Goal: Task Accomplishment & Management: Manage account settings

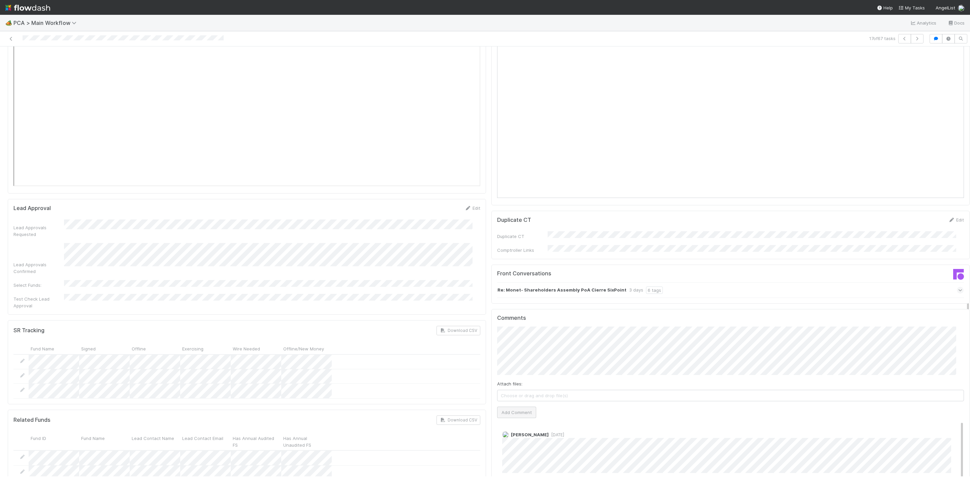
scroll to position [1061, 0]
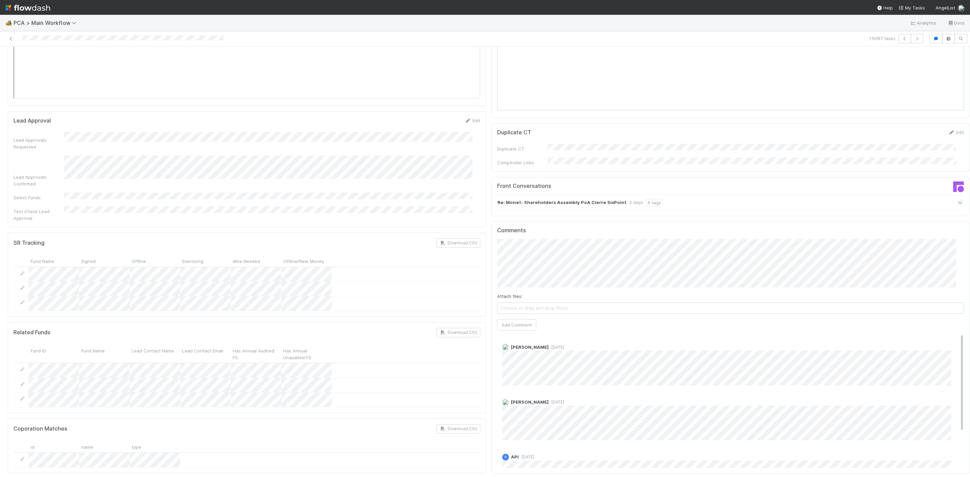
click at [426, 219] on div "Finance [MEDICAL_DATA] SLA Edit Finance [MEDICAL_DATA] Start Date Finance [MEDI…" at bounding box center [488, 83] width 967 height 2156
click at [505, 319] on button "Add Comment" at bounding box center [516, 324] width 39 height 11
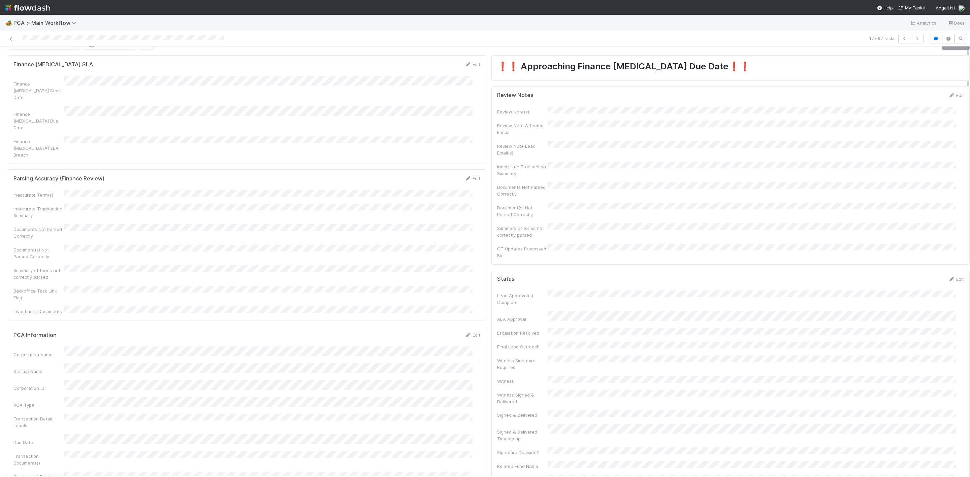
scroll to position [0, 0]
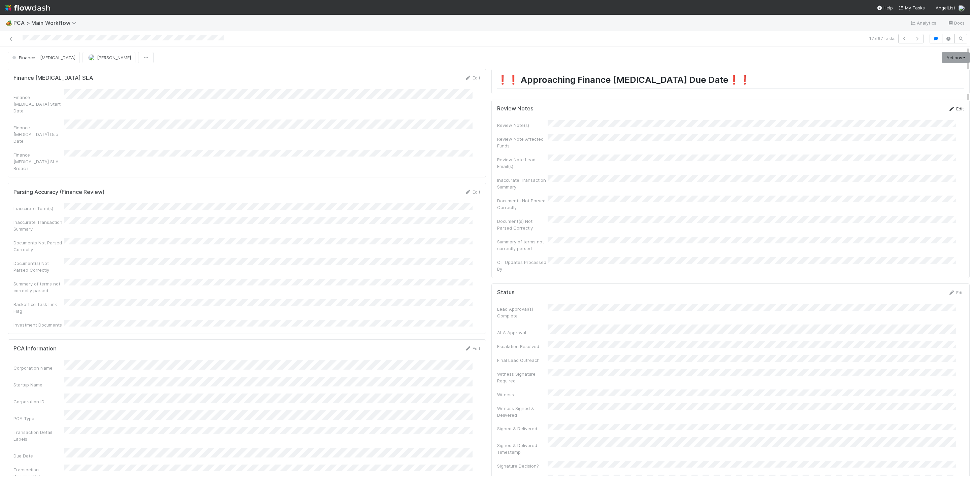
click at [948, 110] on link "Edit" at bounding box center [956, 108] width 16 height 5
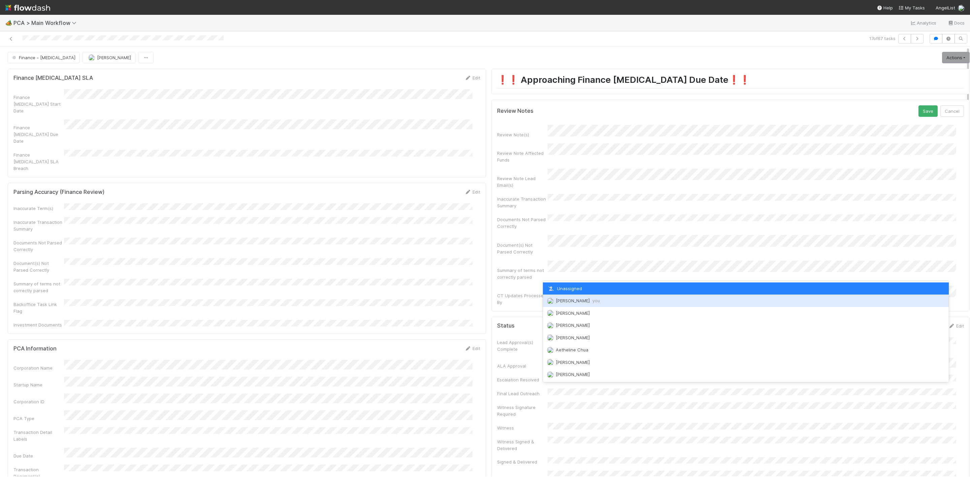
click at [572, 299] on span "Janice Garcia you" at bounding box center [578, 300] width 44 height 5
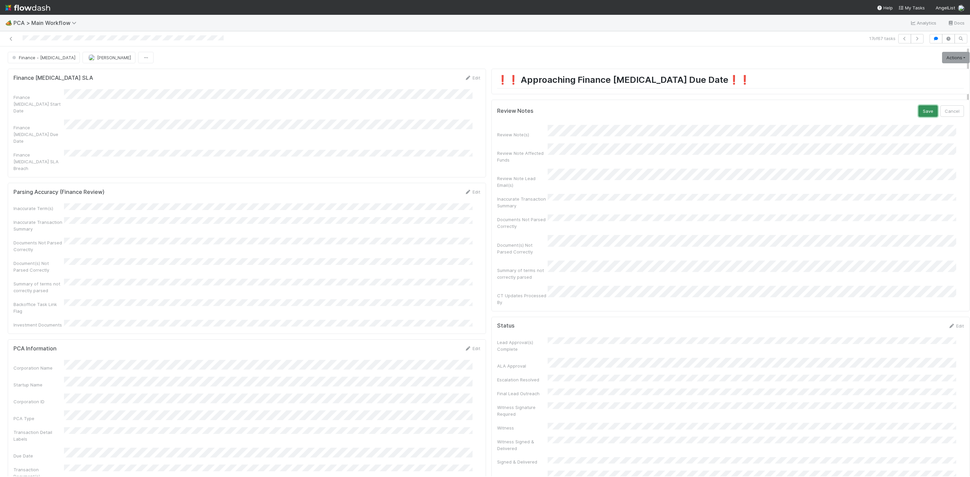
drag, startPoint x: 914, startPoint y: 112, endPoint x: 939, endPoint y: 67, distance: 51.5
click at [918, 112] on button "Save" at bounding box center [927, 110] width 19 height 11
click at [942, 63] on link "Actions" at bounding box center [956, 57] width 28 height 11
click at [883, 117] on button "Move to DCR Review" at bounding box center [917, 119] width 109 height 9
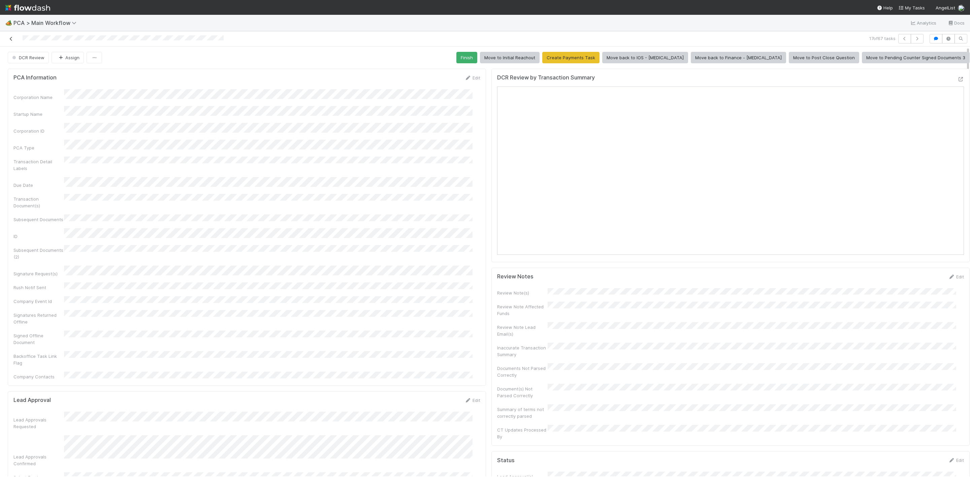
click at [12, 38] on icon at bounding box center [11, 39] width 7 height 4
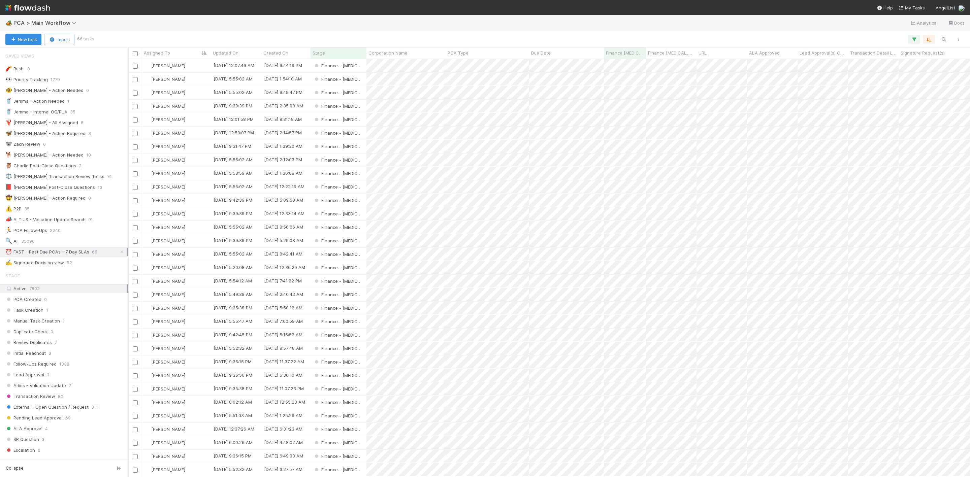
scroll to position [410, 834]
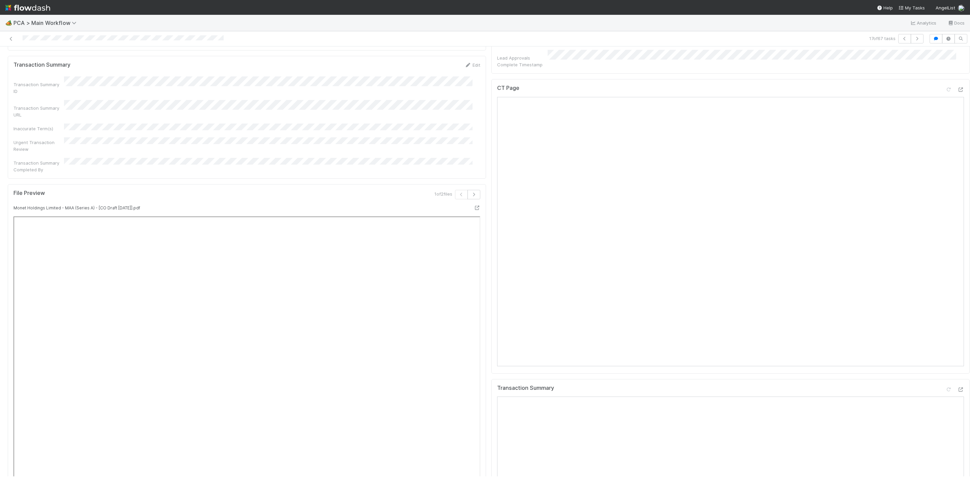
scroll to position [505, 0]
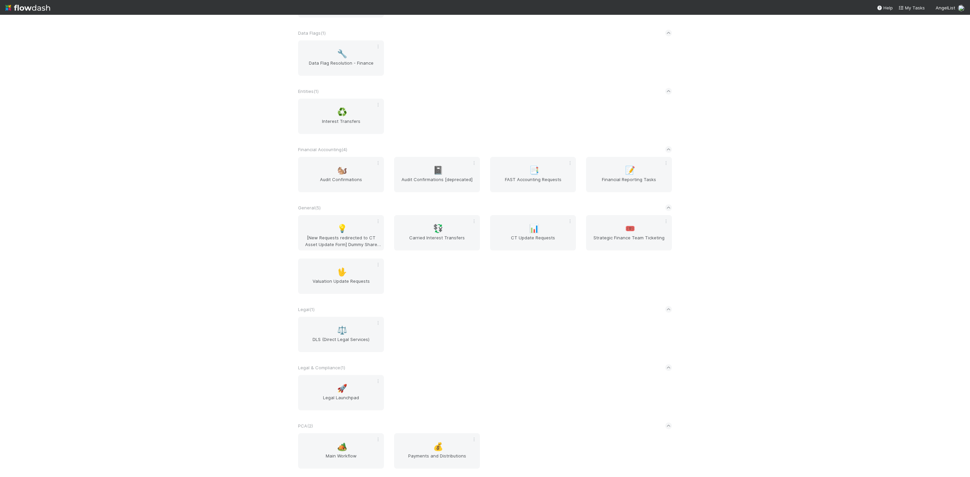
scroll to position [202, 0]
click at [337, 442] on span "🏕️" at bounding box center [342, 442] width 10 height 9
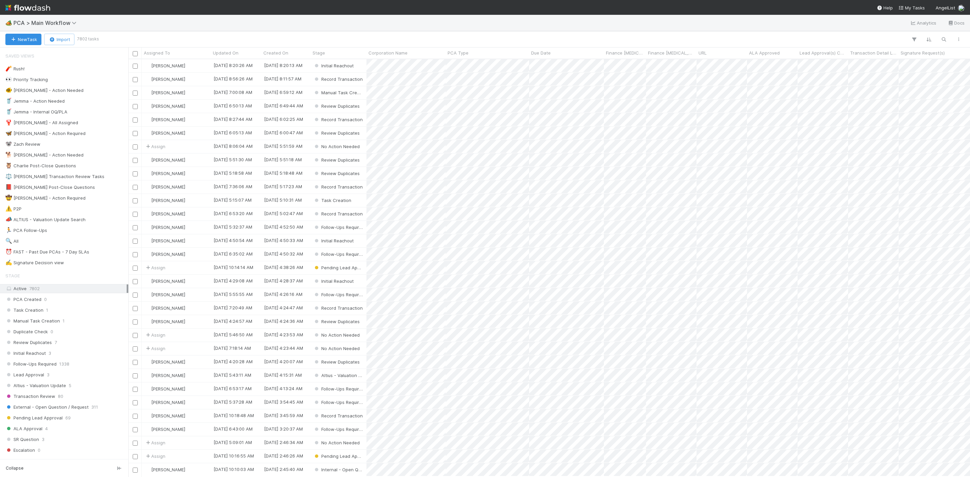
scroll to position [410, 834]
click at [23, 42] on button "New Task" at bounding box center [23, 39] width 36 height 11
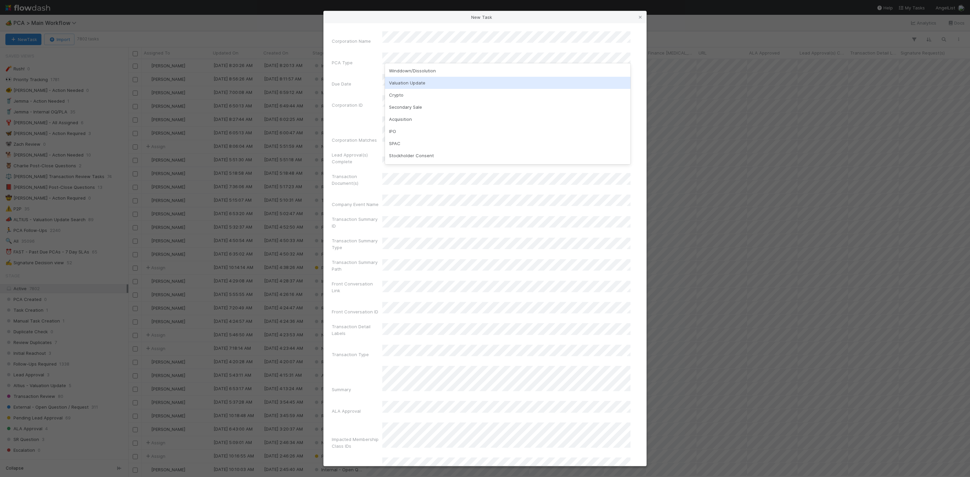
click at [399, 84] on div "Valuation Update" at bounding box center [508, 83] width 246 height 12
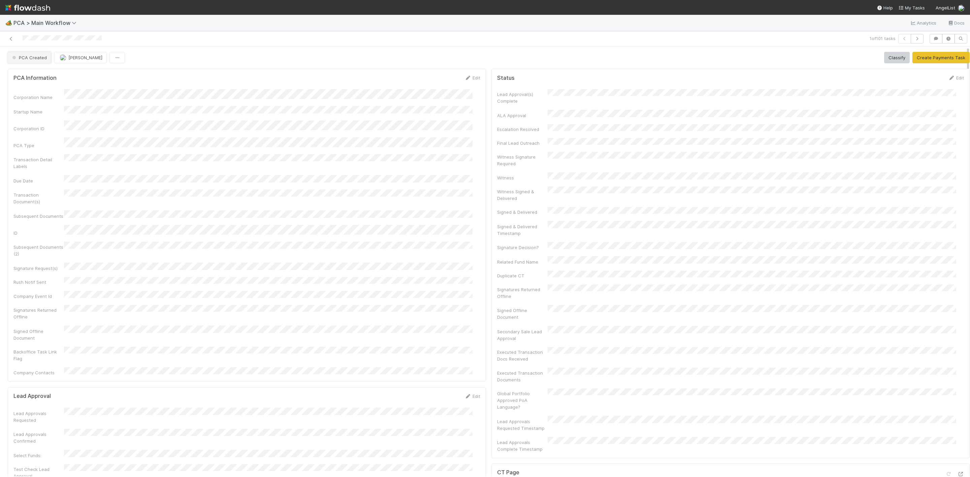
click at [29, 61] on button "PCA Created" at bounding box center [29, 57] width 43 height 11
click at [30, 76] on span "Finance - [MEDICAL_DATA]" at bounding box center [42, 75] width 65 height 5
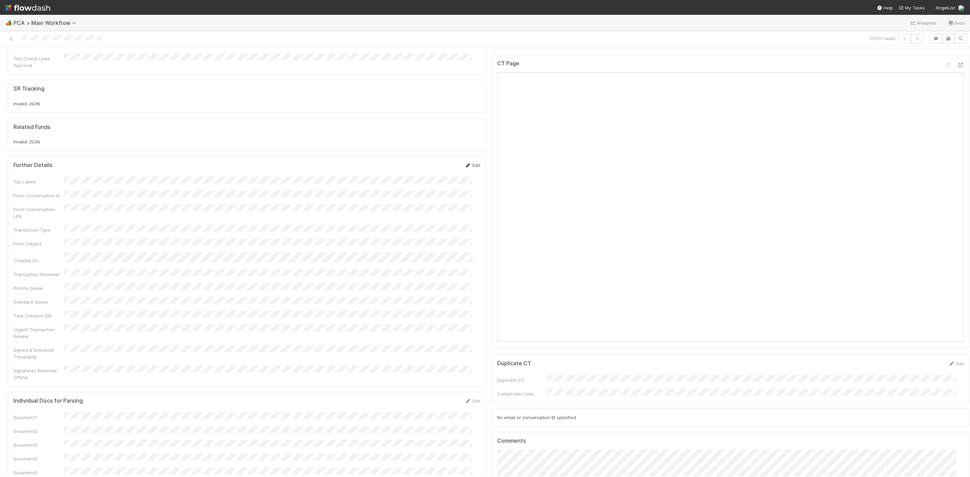
click at [468, 163] on link "Edit" at bounding box center [472, 165] width 16 height 5
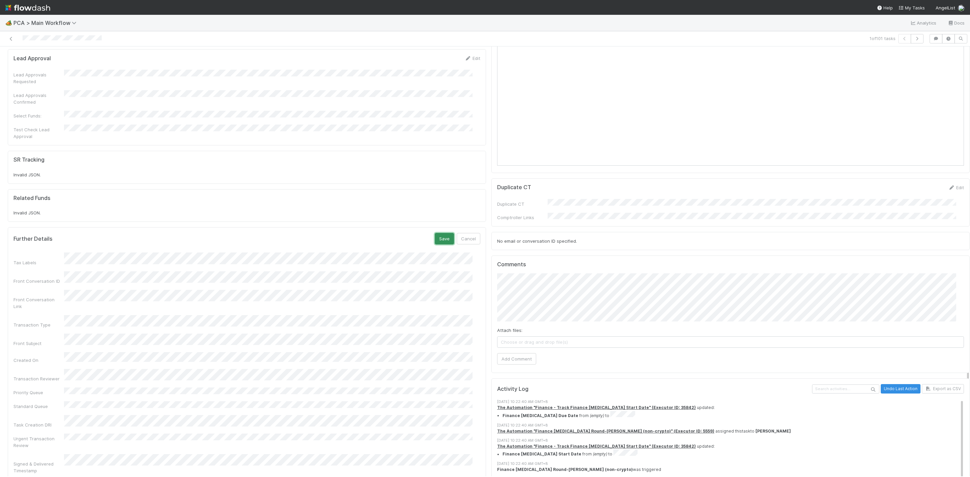
click at [436, 233] on button "Save" at bounding box center [444, 238] width 19 height 11
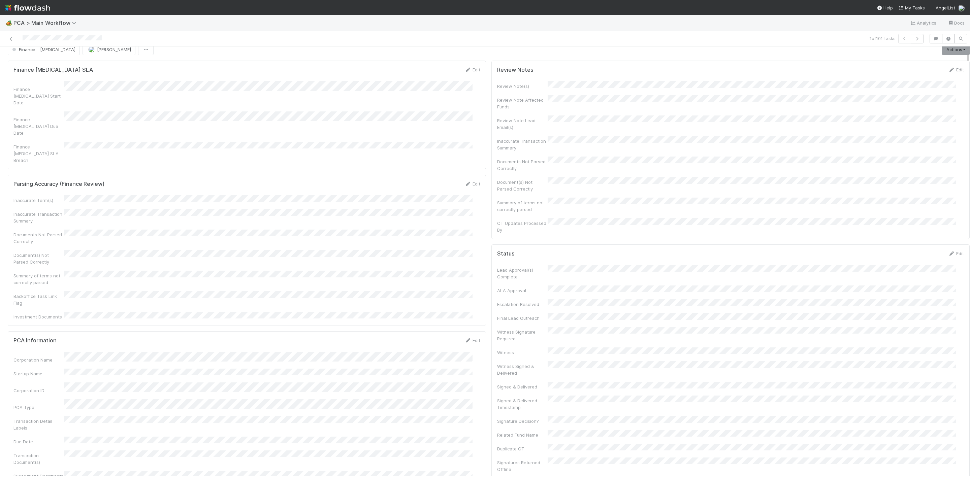
scroll to position [0, 0]
click at [83, 54] on button "[PERSON_NAME]" at bounding box center [109, 57] width 53 height 11
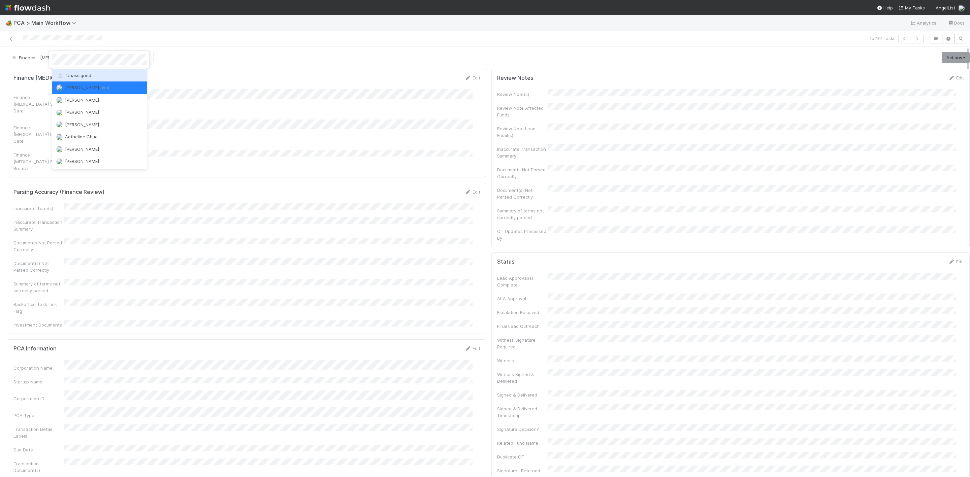
click at [89, 72] on div "Unassigned" at bounding box center [99, 75] width 95 height 12
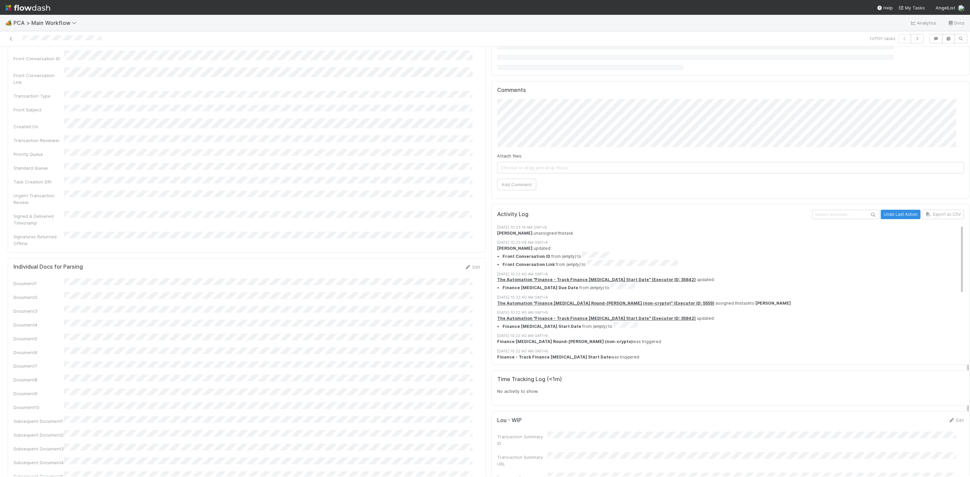
scroll to position [961, 0]
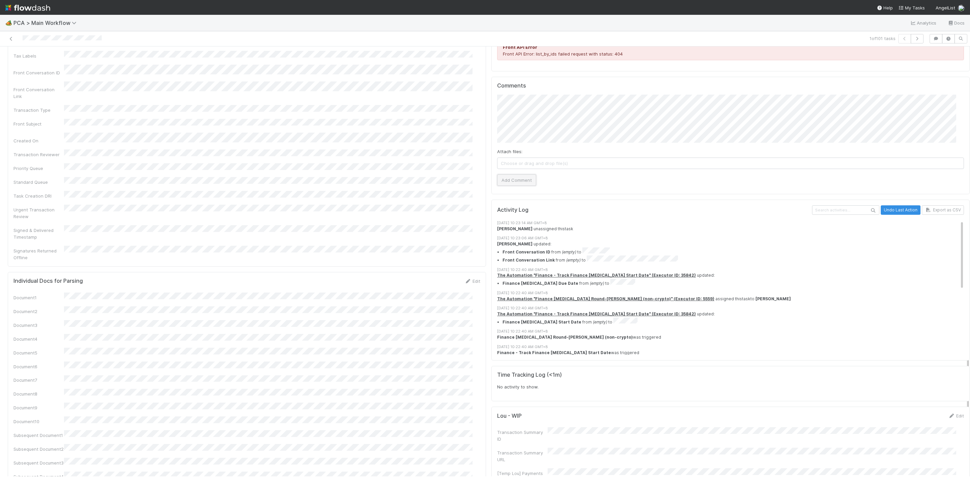
click at [525, 174] on button "Add Comment" at bounding box center [516, 179] width 39 height 11
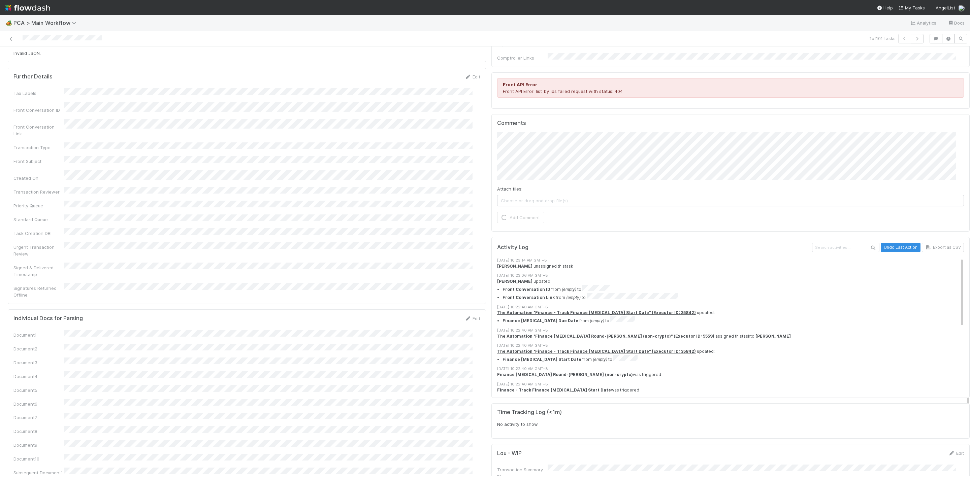
scroll to position [911, 0]
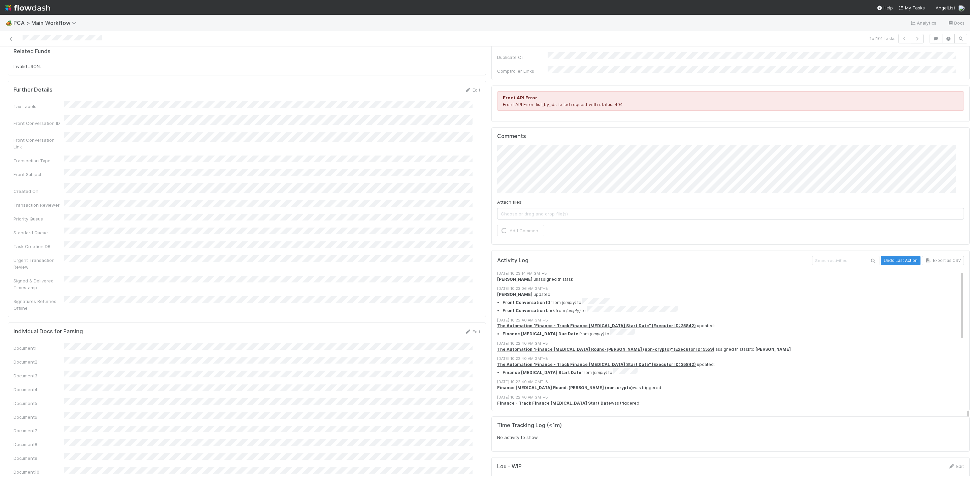
click at [528, 208] on span "Choose or drag and drop file(s)" at bounding box center [730, 213] width 466 height 11
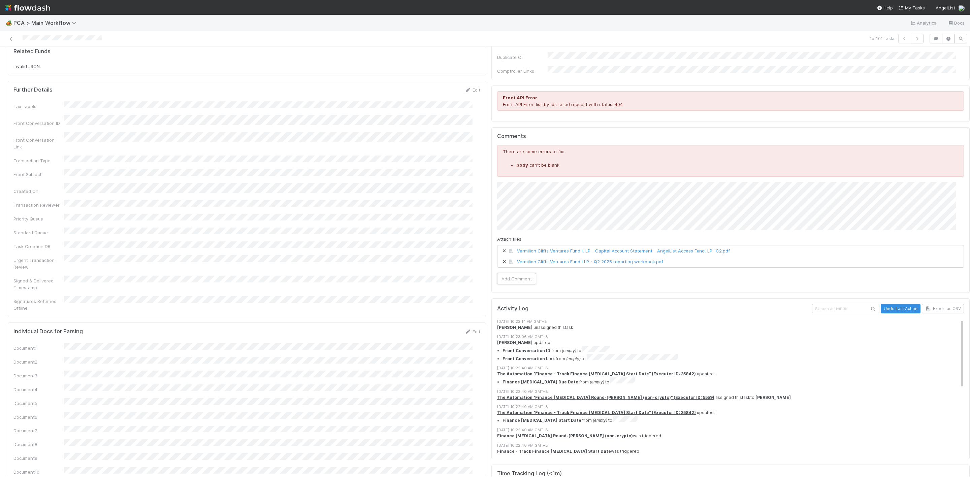
drag, startPoint x: 519, startPoint y: 230, endPoint x: 527, endPoint y: 222, distance: 11.0
click at [520, 273] on button "Add Comment" at bounding box center [516, 278] width 39 height 11
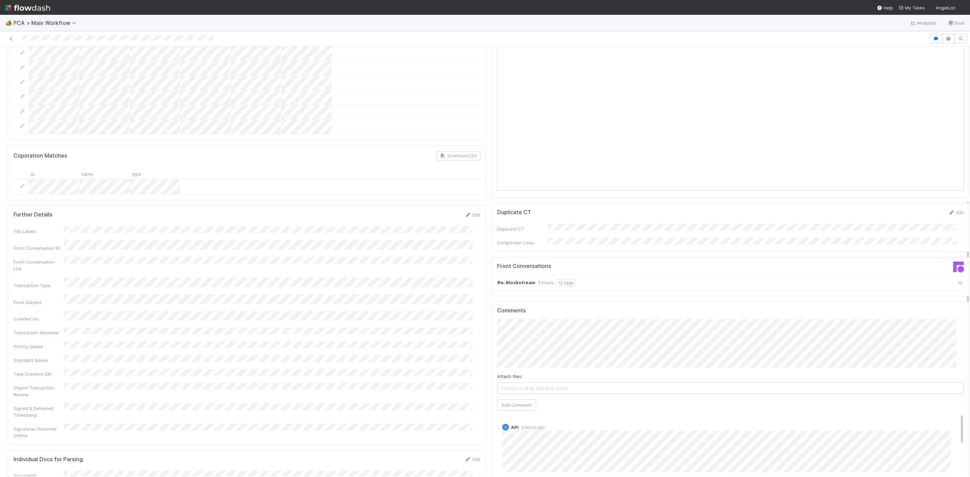
scroll to position [505, 0]
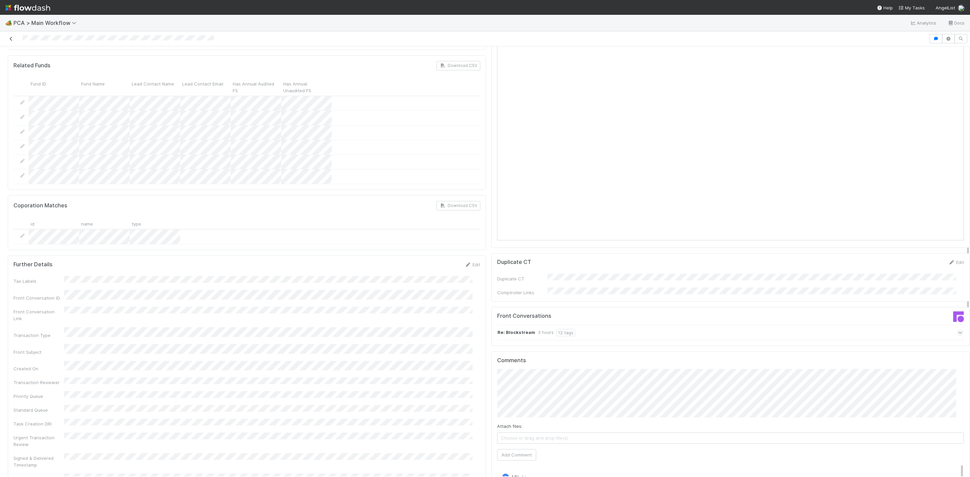
click at [9, 40] on icon at bounding box center [11, 39] width 7 height 4
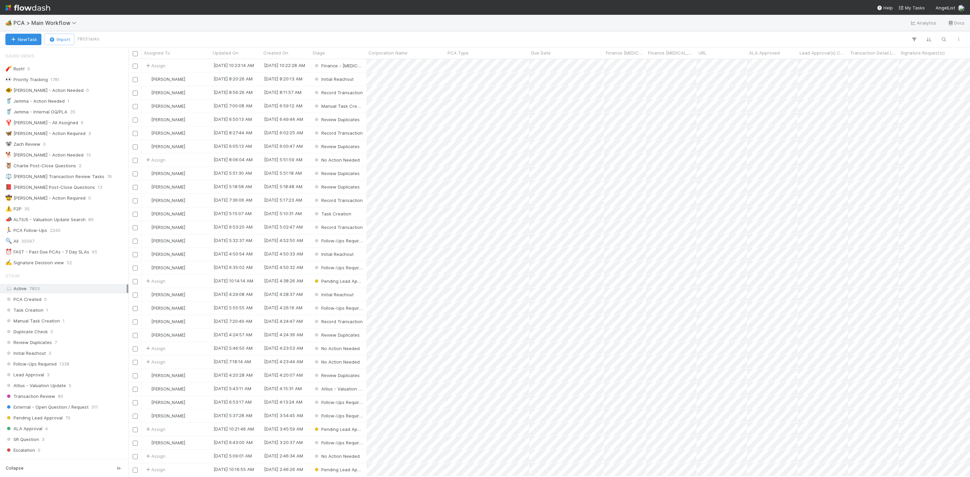
scroll to position [8, 8]
click at [11, 40] on icon "button" at bounding box center [13, 39] width 7 height 4
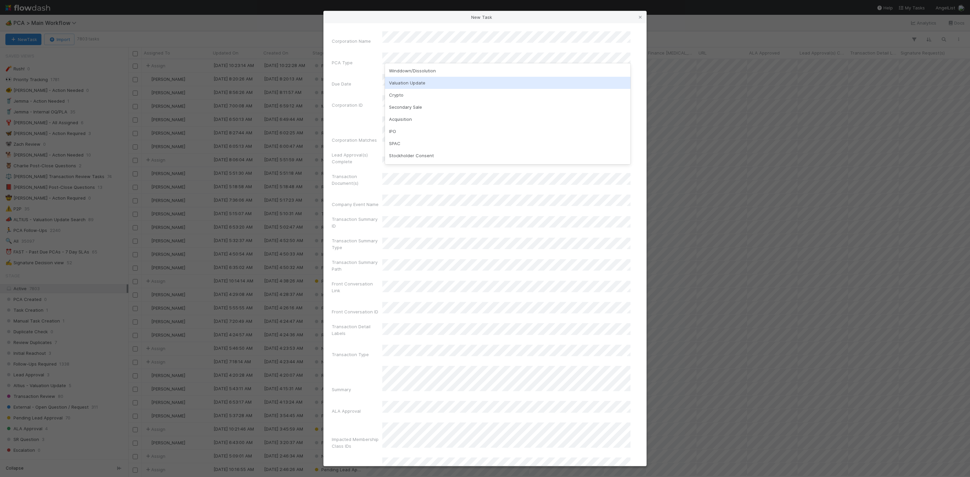
click at [399, 83] on div "Valuation Update" at bounding box center [508, 83] width 246 height 12
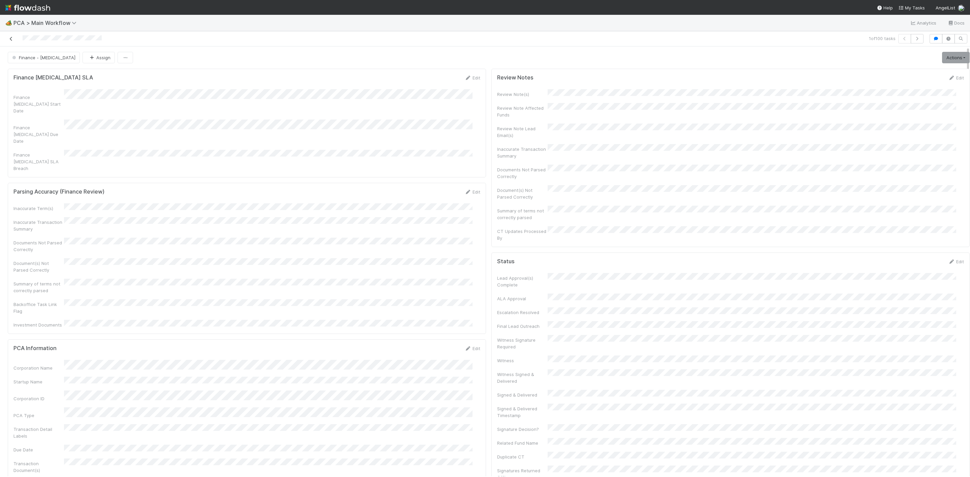
click at [11, 41] on icon at bounding box center [11, 39] width 7 height 4
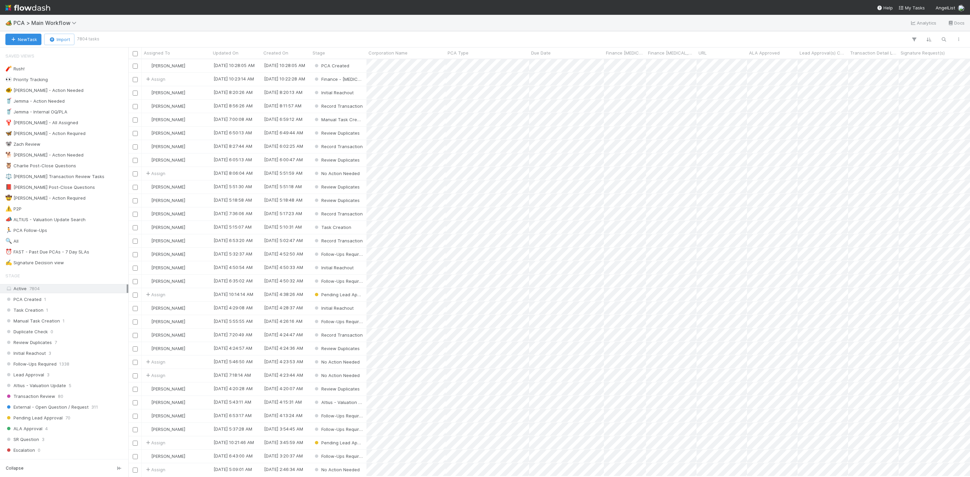
scroll to position [410, 834]
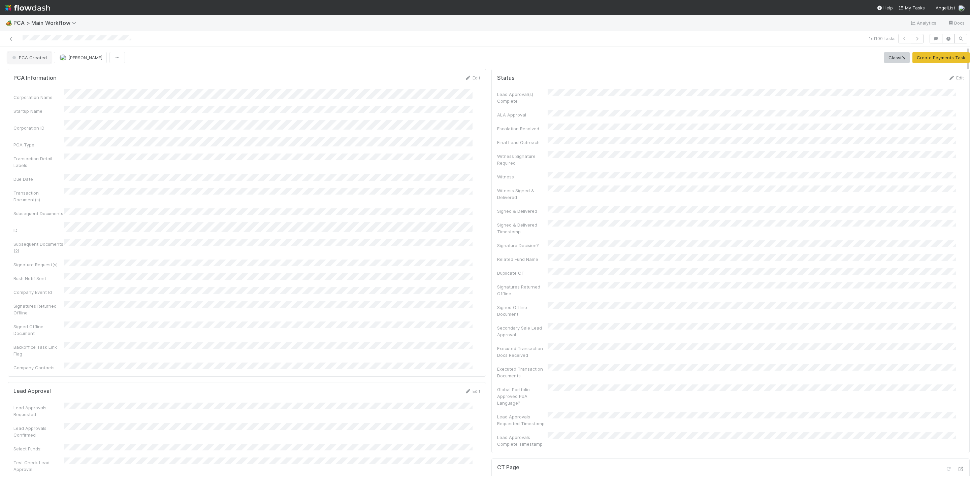
click at [36, 61] on button "PCA Created" at bounding box center [29, 57] width 43 height 11
click at [34, 70] on div "Finance - [MEDICAL_DATA]" at bounding box center [53, 75] width 95 height 12
click at [238, 143] on div "Corporation Name Startup Name Corporation ID PCA Type Transaction Detail Labels…" at bounding box center [246, 230] width 467 height 282
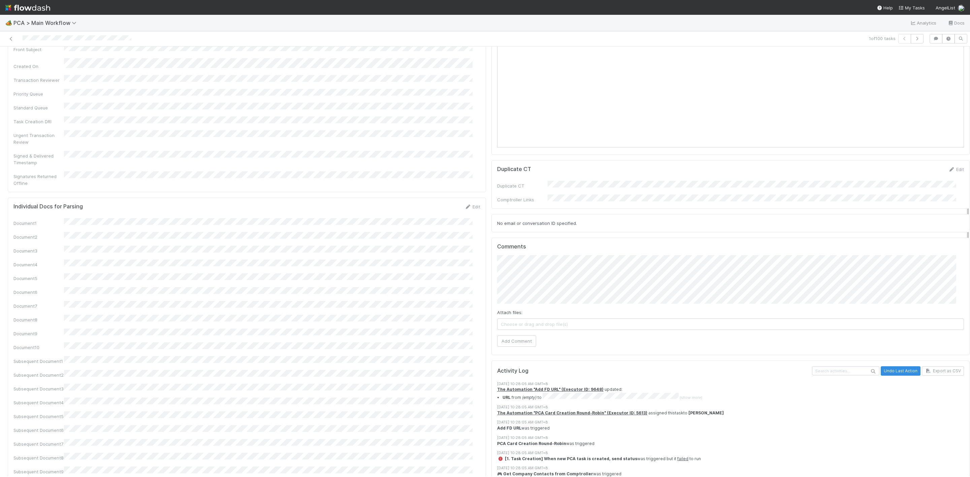
scroll to position [657, 0]
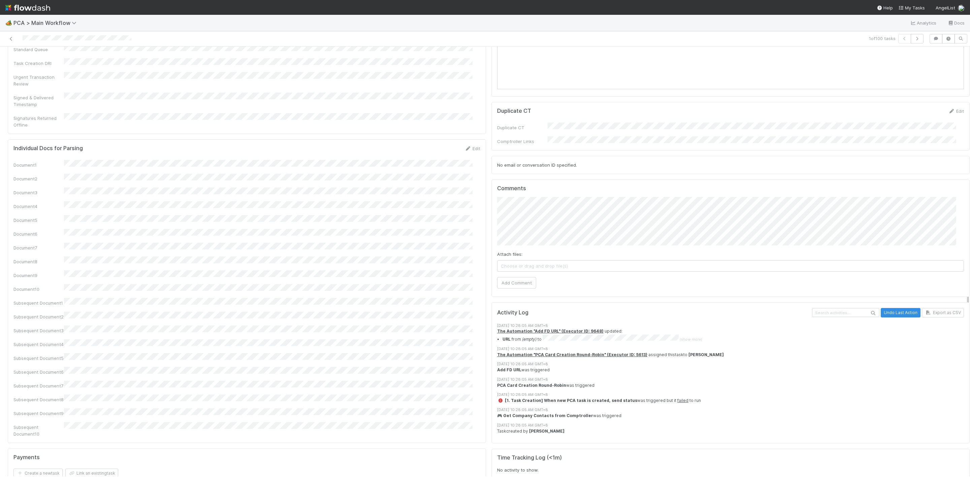
click at [512, 261] on span "Choose or drag and drop file(s)" at bounding box center [730, 266] width 466 height 11
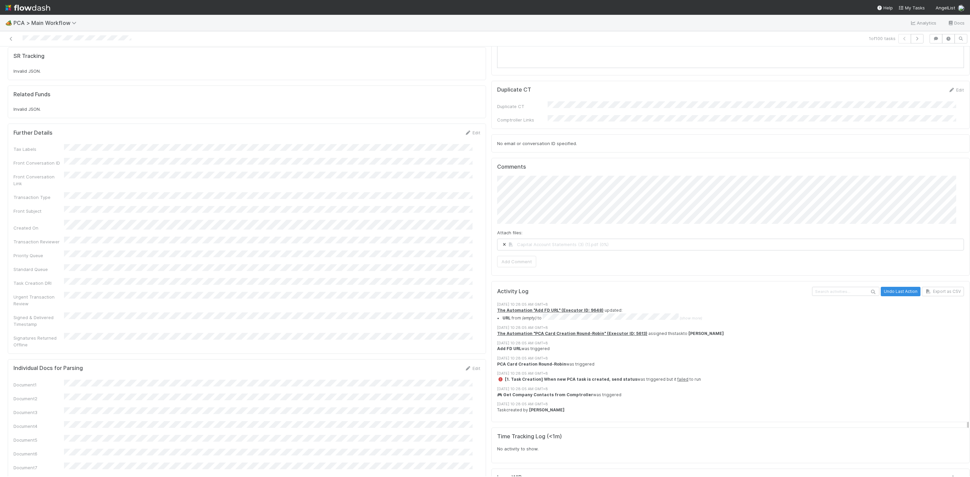
scroll to position [859, 0]
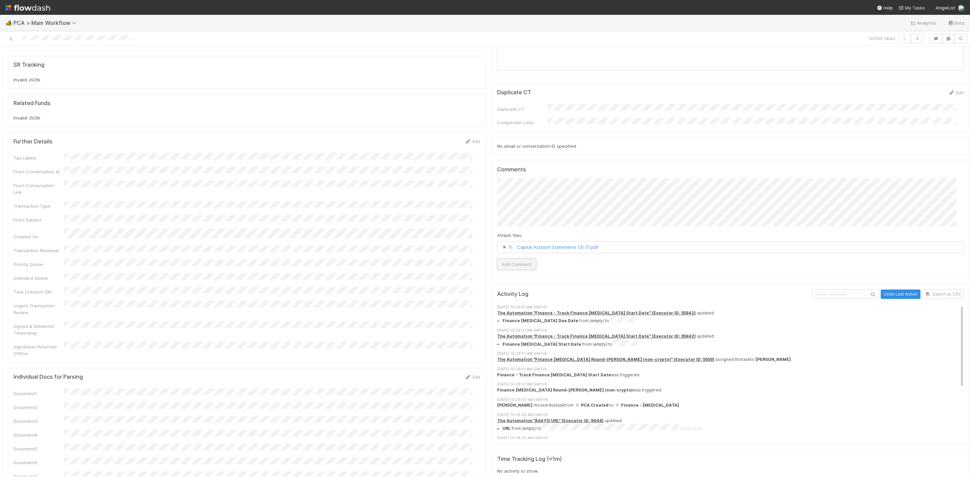
click at [502, 259] on button "Add Comment" at bounding box center [516, 264] width 39 height 11
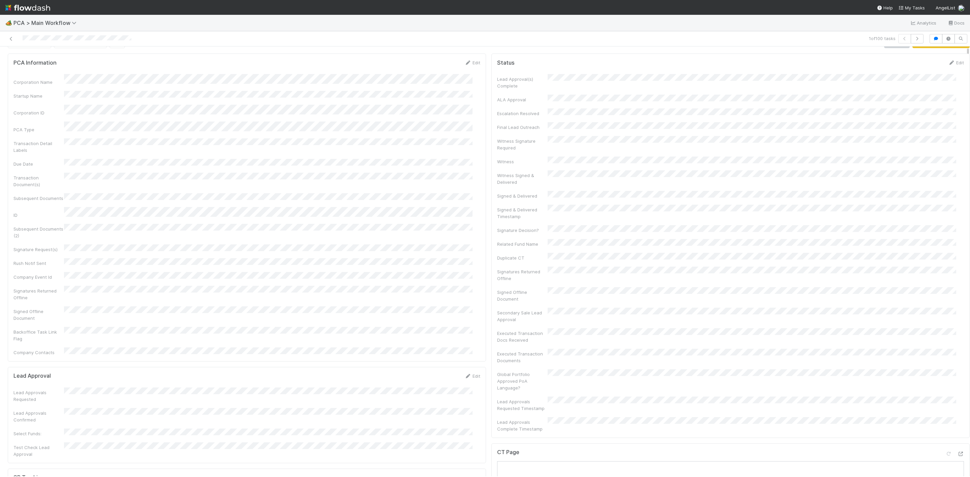
scroll to position [0, 0]
click at [36, 56] on span "PCA Created" at bounding box center [29, 57] width 36 height 5
click at [51, 77] on div "Finance - [MEDICAL_DATA]" at bounding box center [53, 75] width 95 height 12
click at [957, 265] on icon at bounding box center [960, 267] width 7 height 4
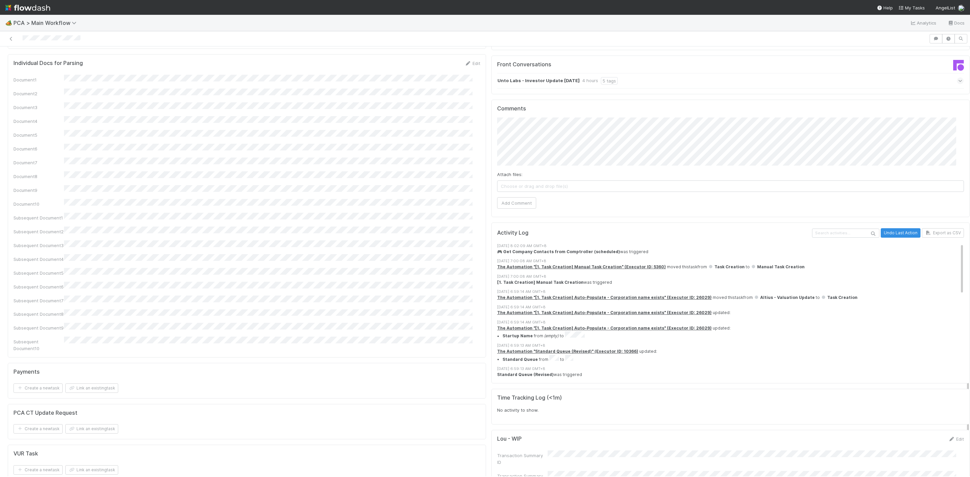
scroll to position [606, 0]
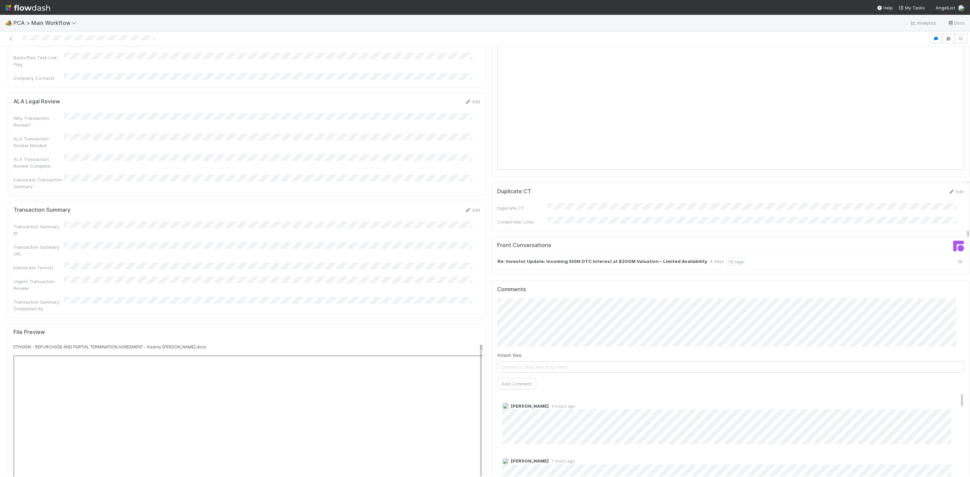
scroll to position [657, 0]
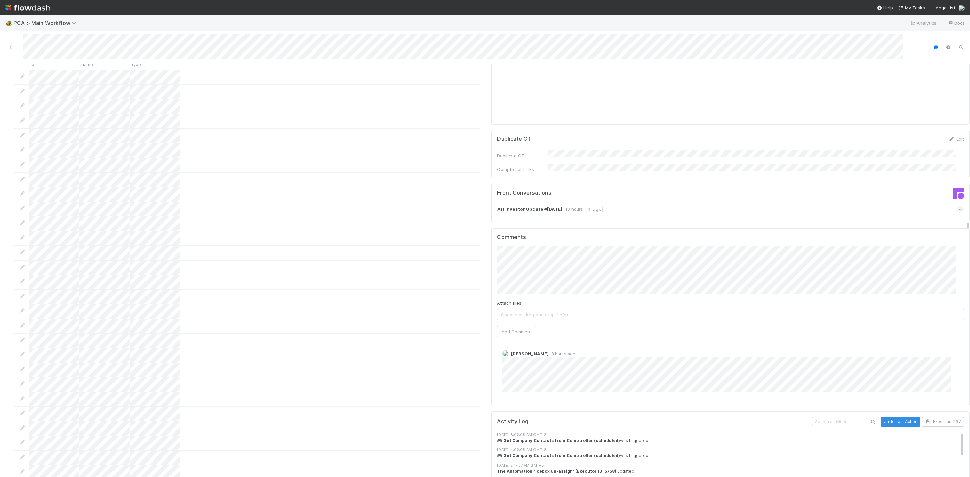
scroll to position [657, 0]
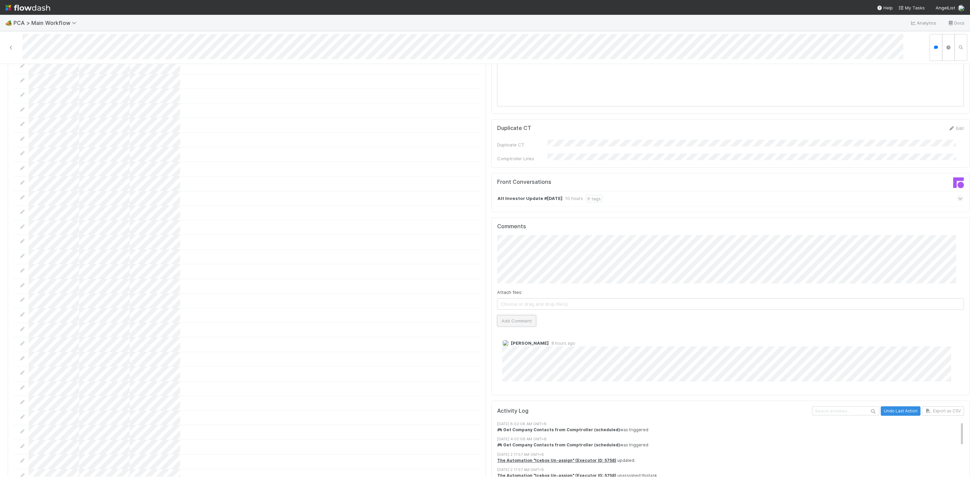
click at [513, 315] on button "Add Comment" at bounding box center [516, 320] width 39 height 11
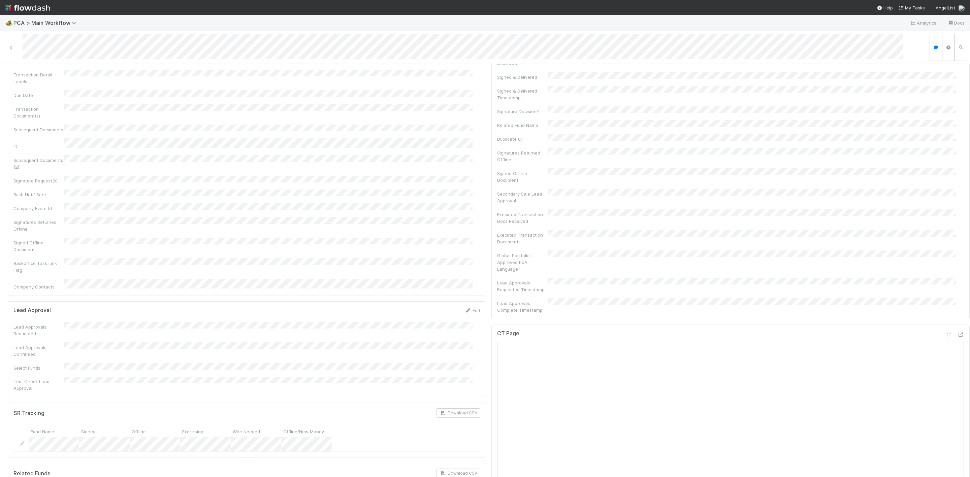
scroll to position [0, 0]
click at [28, 73] on span "No Action Needed" at bounding box center [34, 74] width 46 height 5
click at [28, 94] on div "[MEDICAL_DATA]" at bounding box center [53, 93] width 95 height 12
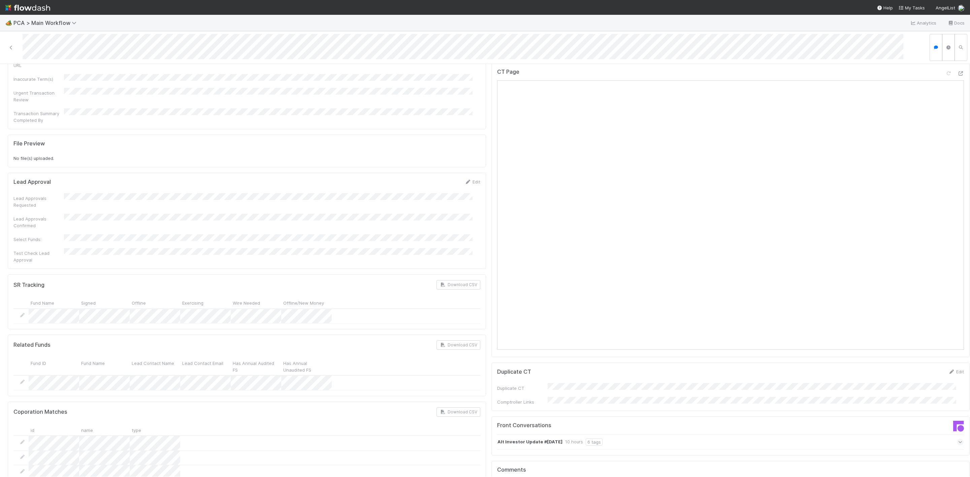
scroll to position [594, 0]
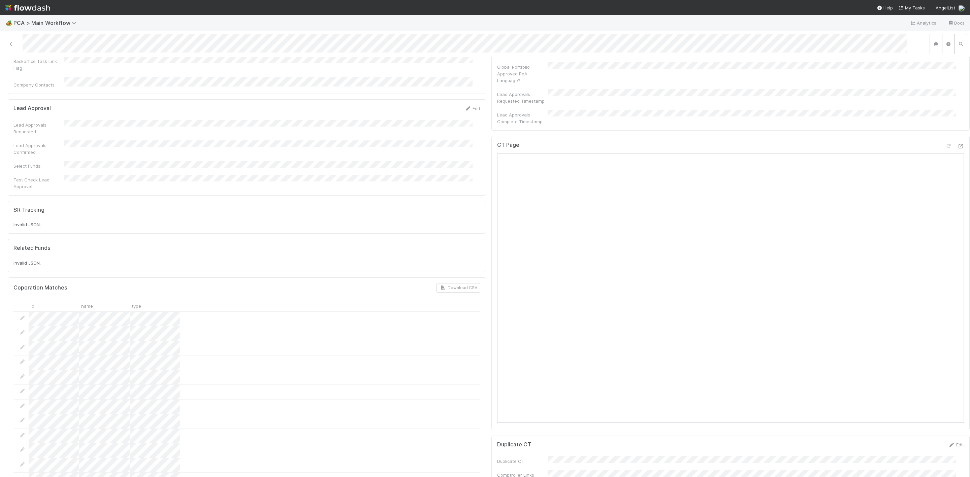
scroll to position [455, 0]
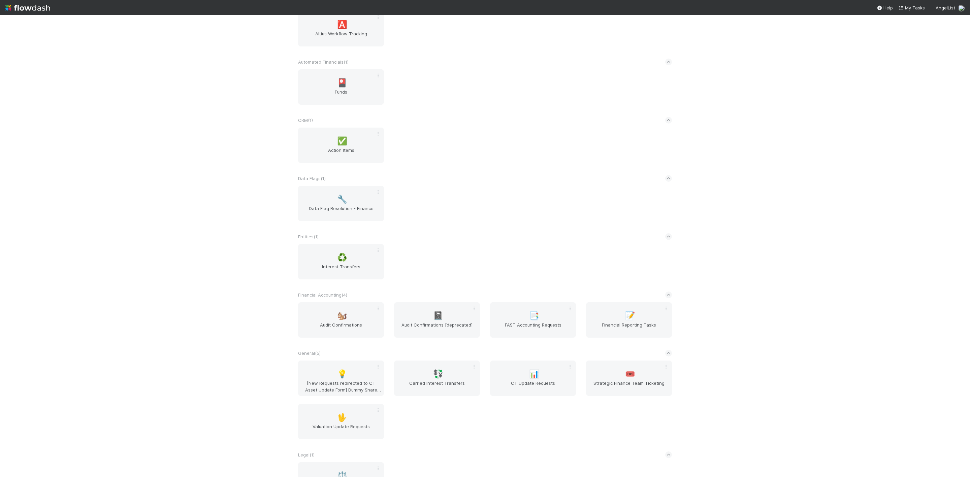
scroll to position [51, 0]
click at [646, 5] on span "My Tasks" at bounding box center [911, 7] width 27 height 5
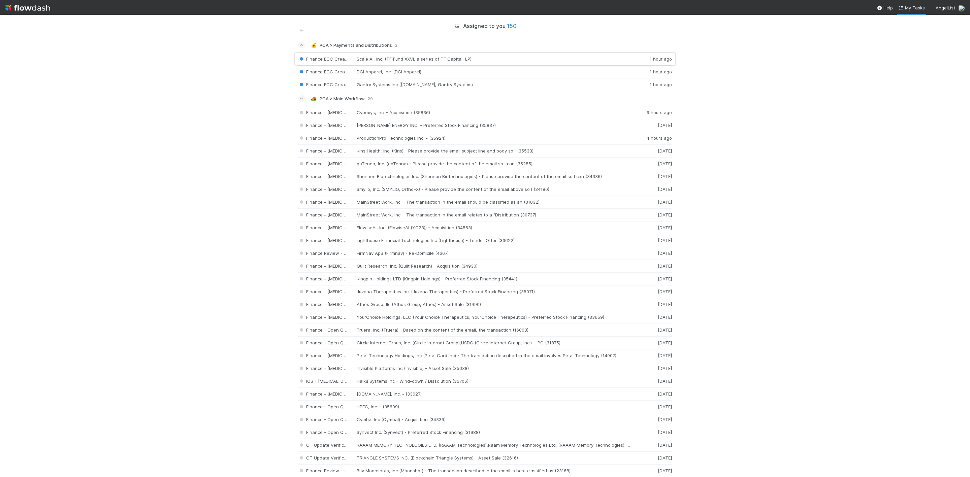
click at [496, 62] on div "Finance ECC Creation Scale AI, Inc. (TF Fund XXVI, a series of TF Capital, LP) …" at bounding box center [485, 59] width 374 height 13
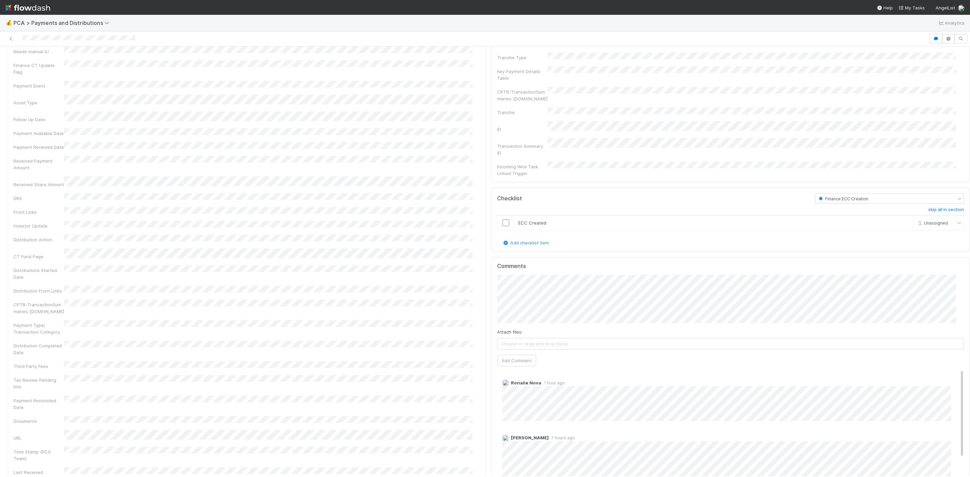
scroll to position [505, 0]
click at [10, 37] on icon at bounding box center [11, 39] width 7 height 4
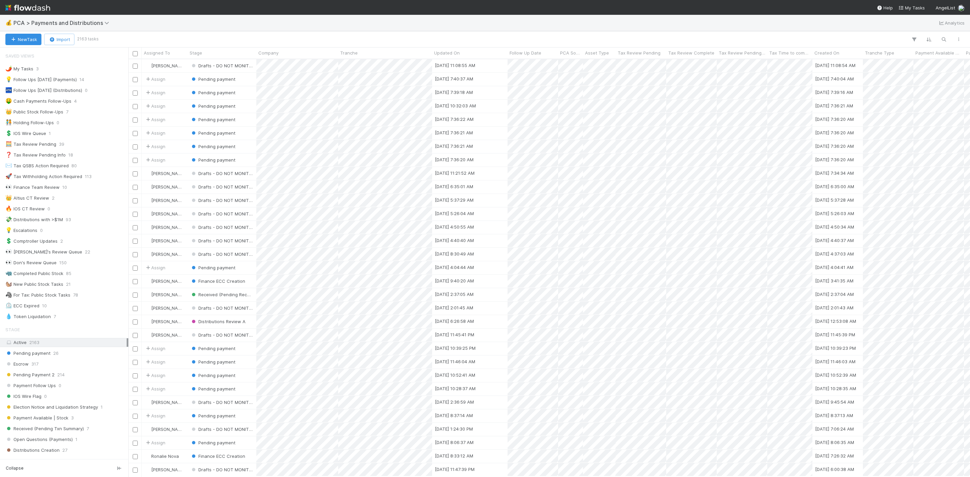
scroll to position [410, 834]
click at [5, 4] on img at bounding box center [27, 7] width 45 height 11
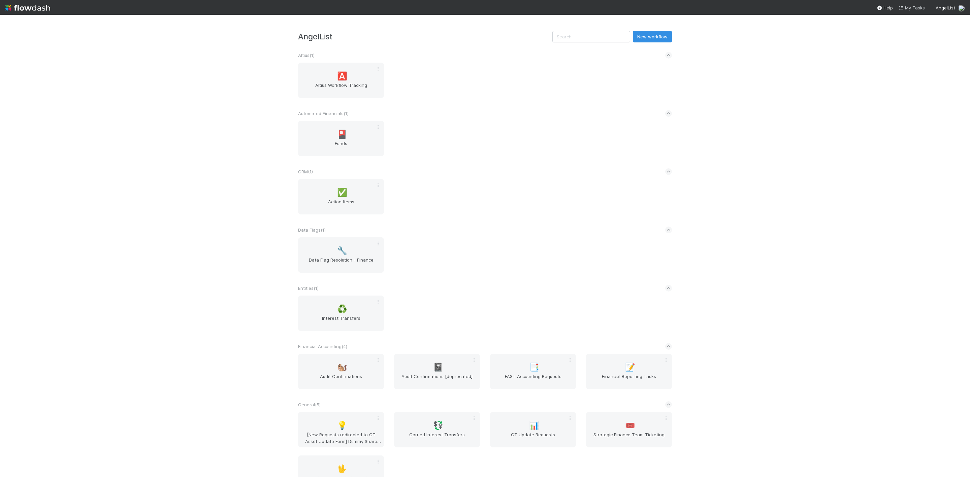
click at [646, 7] on span "My Tasks" at bounding box center [911, 7] width 27 height 5
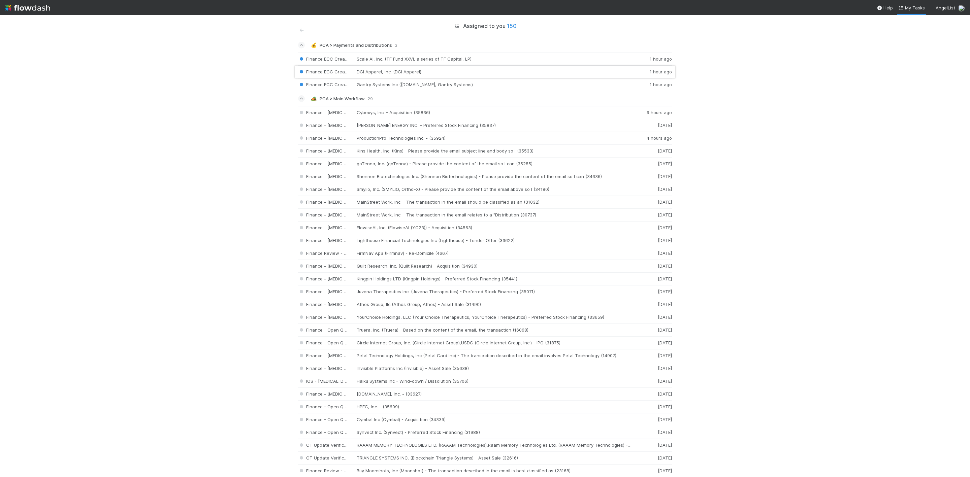
click at [446, 73] on div "Finance ECC Creation DGI Apparel, Inc. (DGI Apparel) 1 hour ago" at bounding box center [485, 72] width 374 height 13
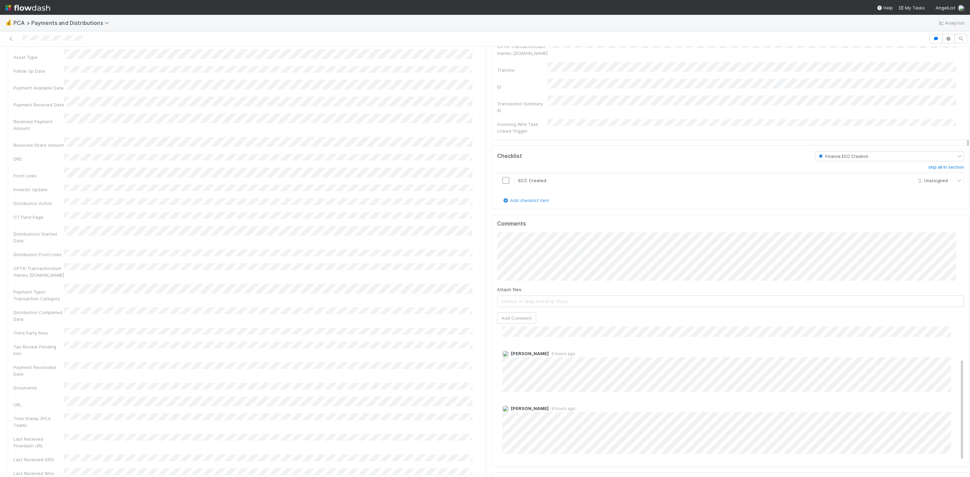
scroll to position [556, 0]
drag, startPoint x: 518, startPoint y: 303, endPoint x: 507, endPoint y: 270, distance: 35.4
click at [518, 306] on button "Add Comment" at bounding box center [516, 318] width 39 height 11
click at [503, 177] on input "checkbox" at bounding box center [506, 180] width 7 height 7
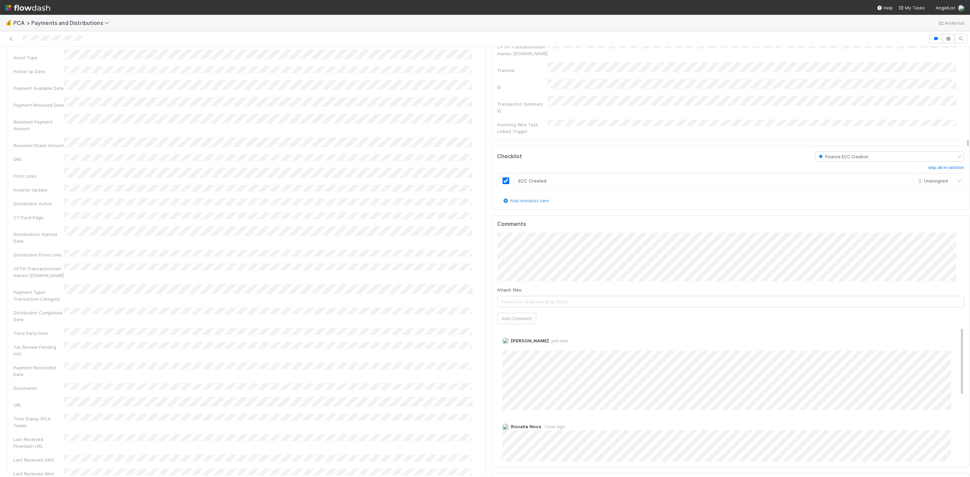
checkbox input "true"
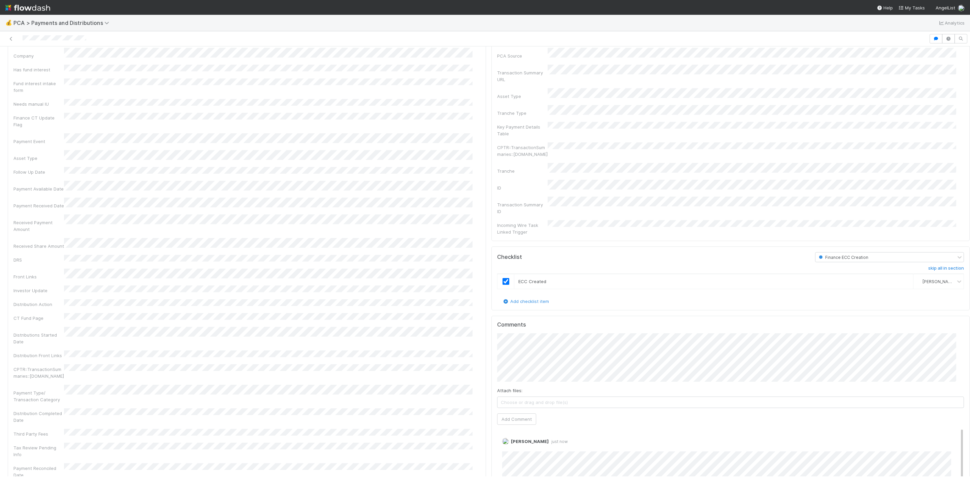
scroll to position [404, 0]
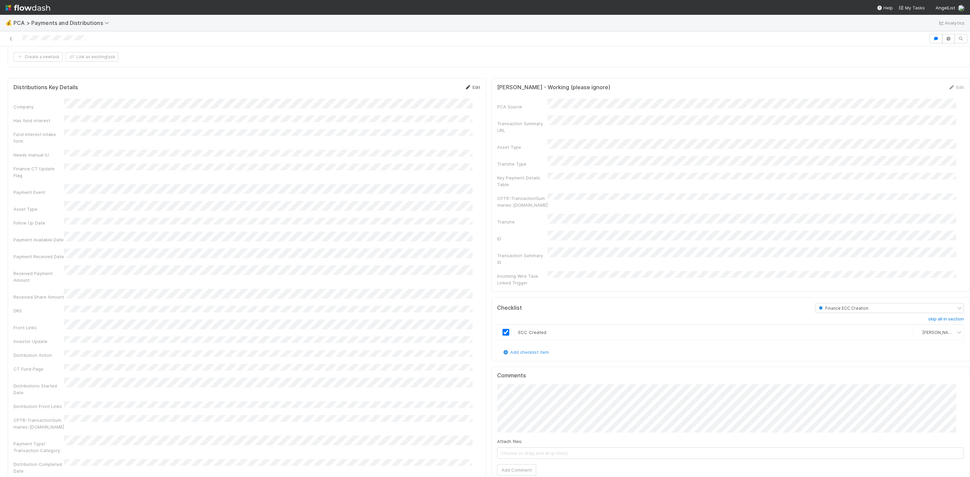
click at [464, 89] on link "Edit" at bounding box center [472, 87] width 16 height 5
click at [440, 92] on button "Save" at bounding box center [444, 89] width 19 height 11
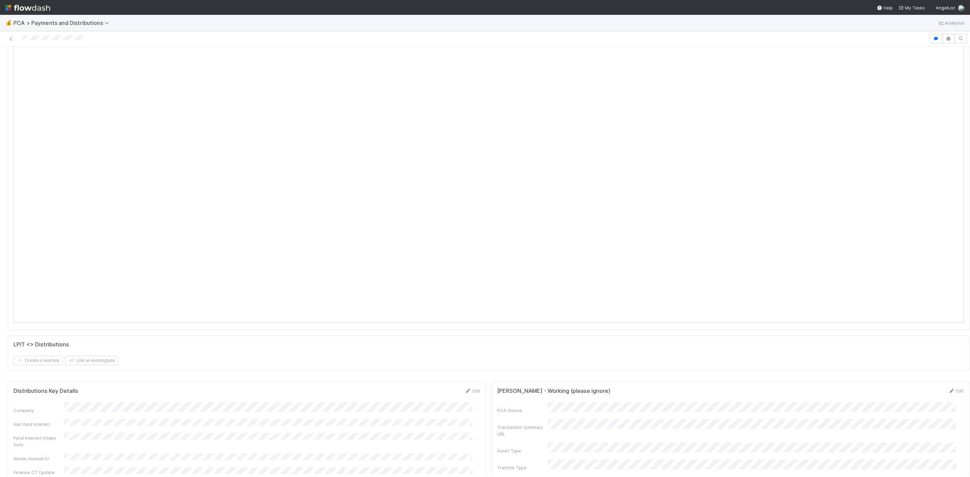
scroll to position [0, 0]
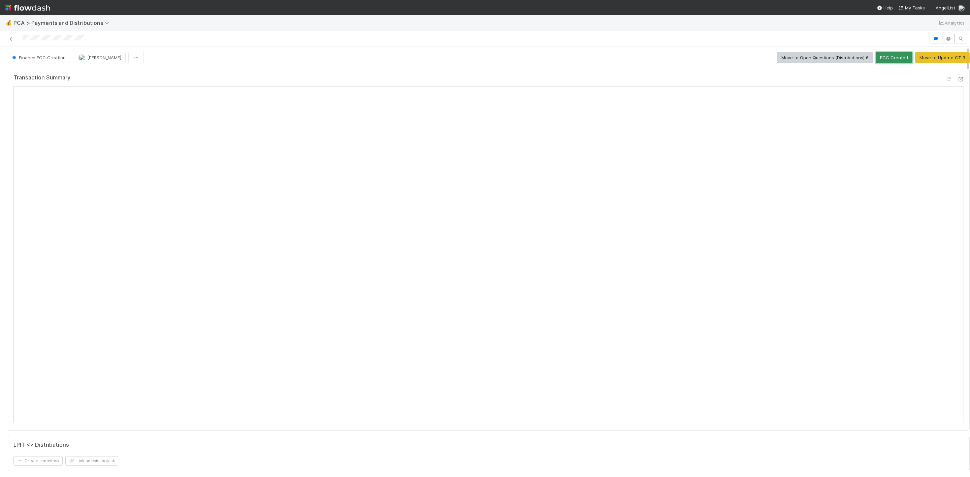
click at [646, 59] on button "ECC Created" at bounding box center [894, 57] width 37 height 11
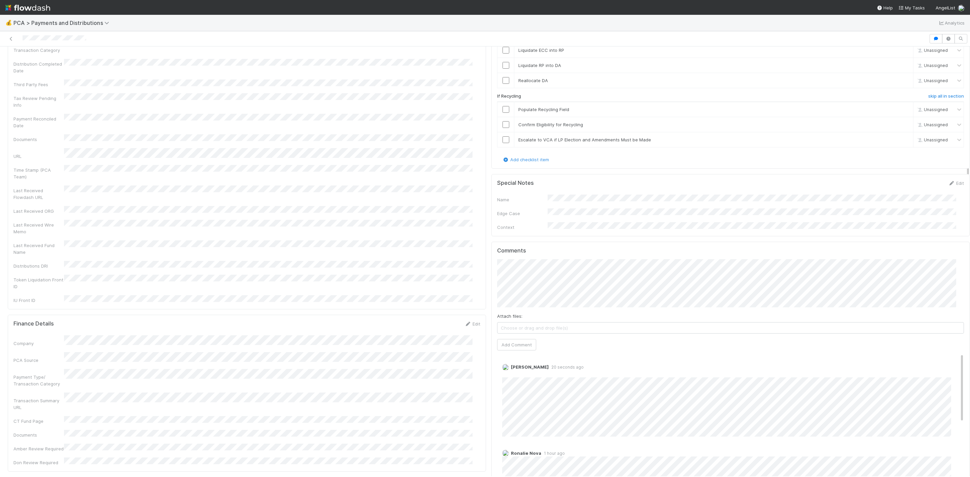
scroll to position [909, 0]
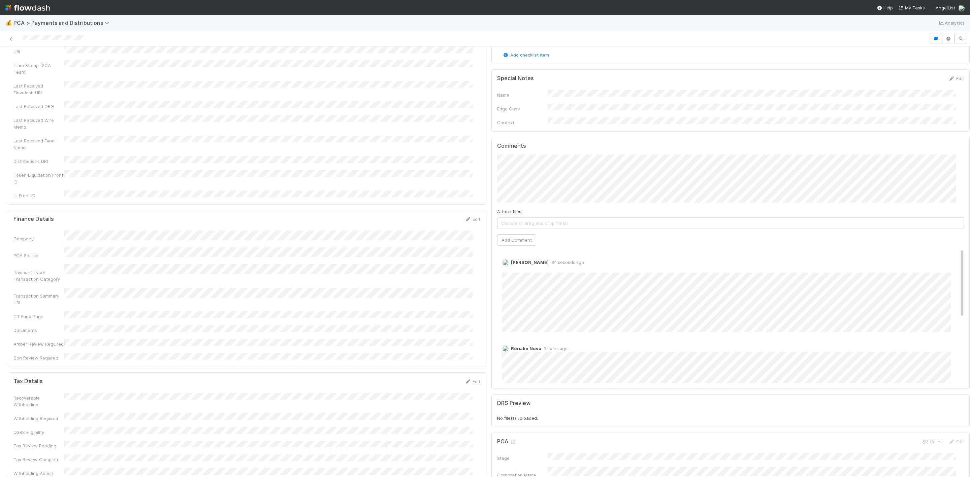
click at [491, 278] on div "Comments Attach files: Choose or drag and drop file(s) Add Comment Janice Garci…" at bounding box center [730, 263] width 478 height 252
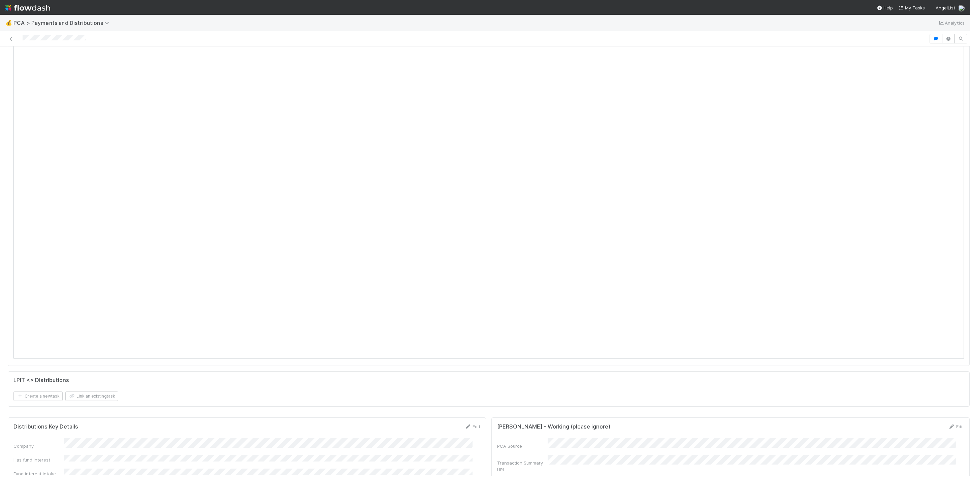
scroll to position [0, 0]
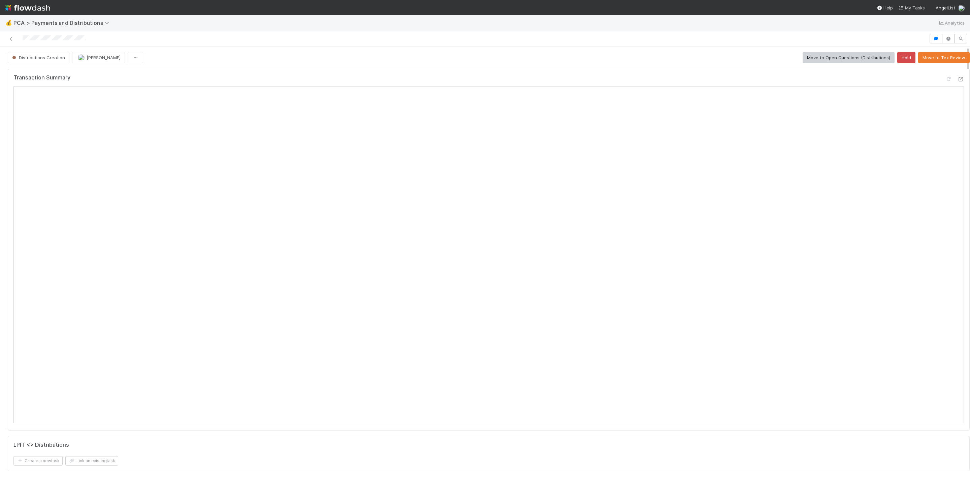
click at [646, 8] on span "My Tasks" at bounding box center [911, 7] width 27 height 5
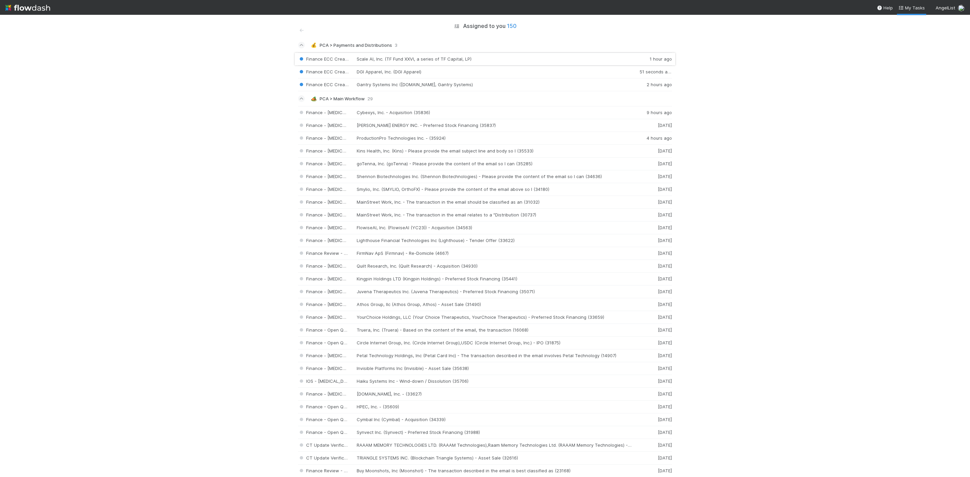
click at [484, 58] on div "Finance ECC Creation Scale AI, Inc. (TF Fund XXVI, a series of TF Capital, LP) …" at bounding box center [485, 59] width 374 height 13
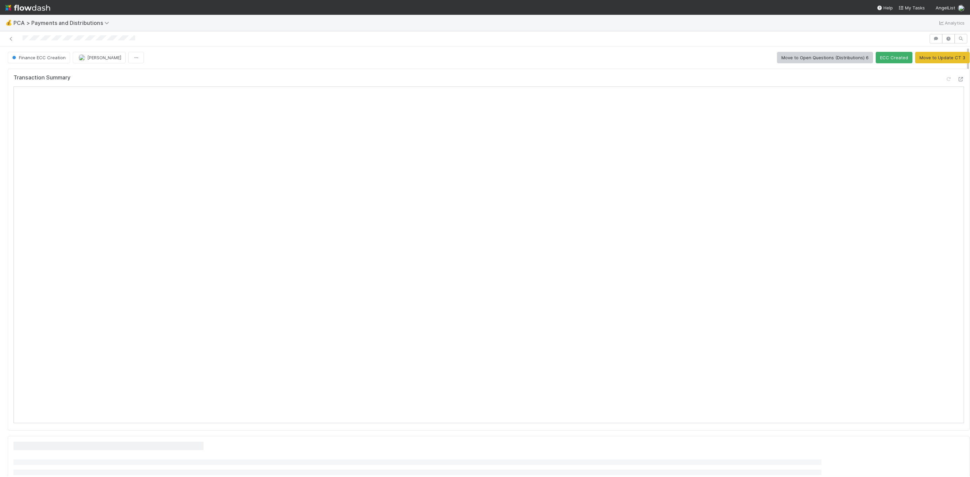
drag, startPoint x: 7, startPoint y: 8, endPoint x: 12, endPoint y: 9, distance: 5.6
click at [7, 8] on img at bounding box center [27, 7] width 45 height 11
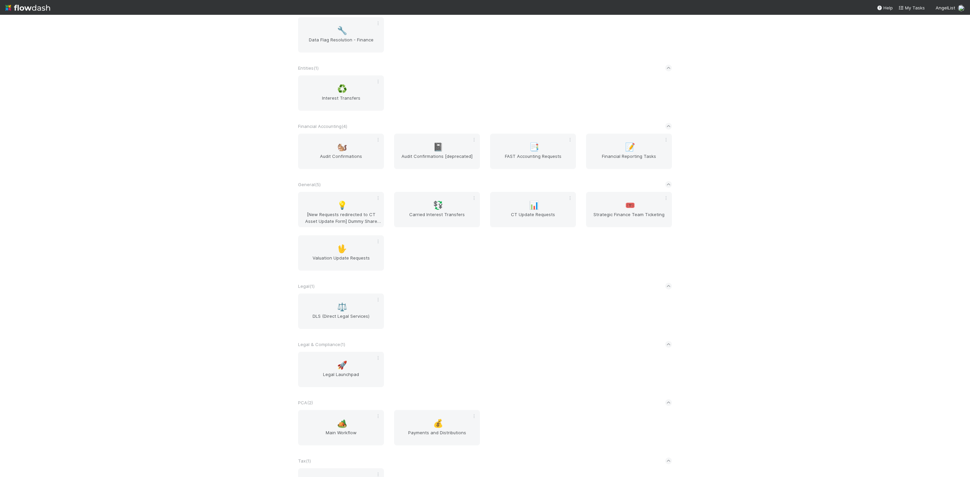
scroll to position [57, 0]
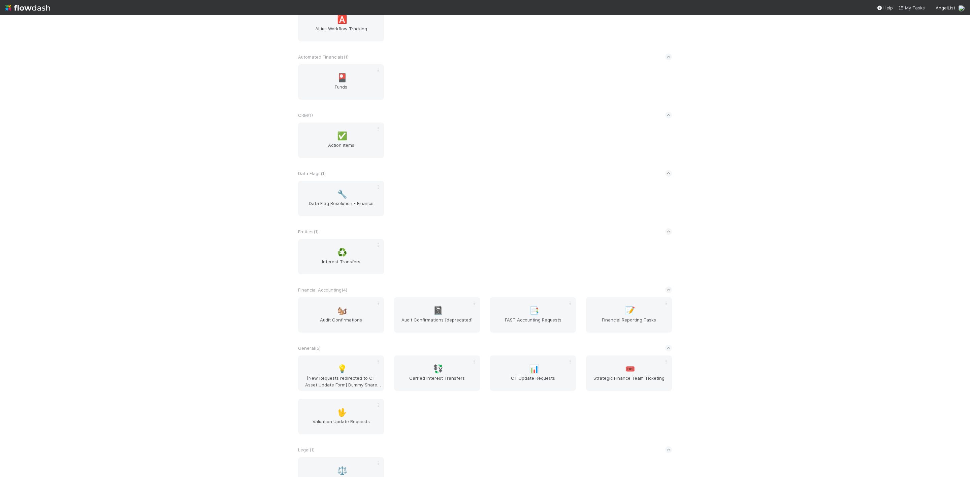
click at [646, 9] on span "My Tasks" at bounding box center [911, 7] width 27 height 5
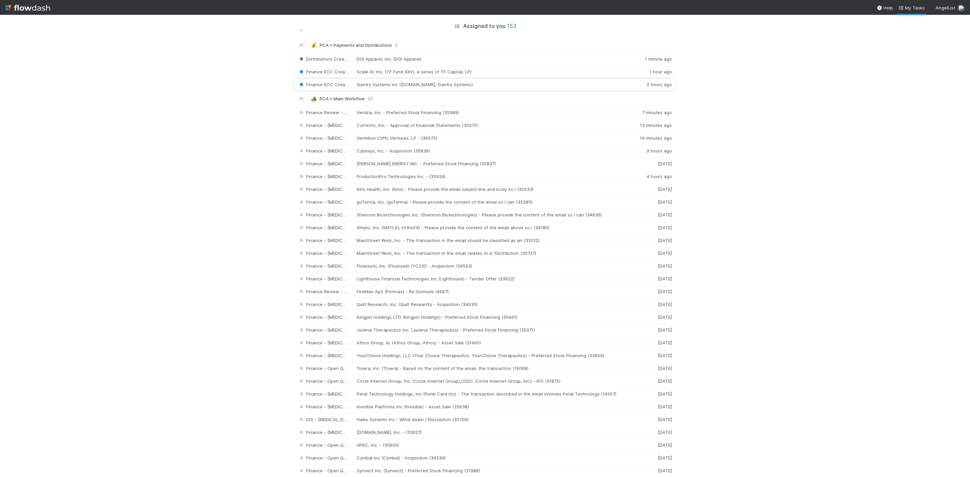
click at [477, 88] on div "Finance ECC Creation Gantry Systems Inc (Gantry.io, Gantry Systems) 2 hours ago" at bounding box center [485, 84] width 374 height 13
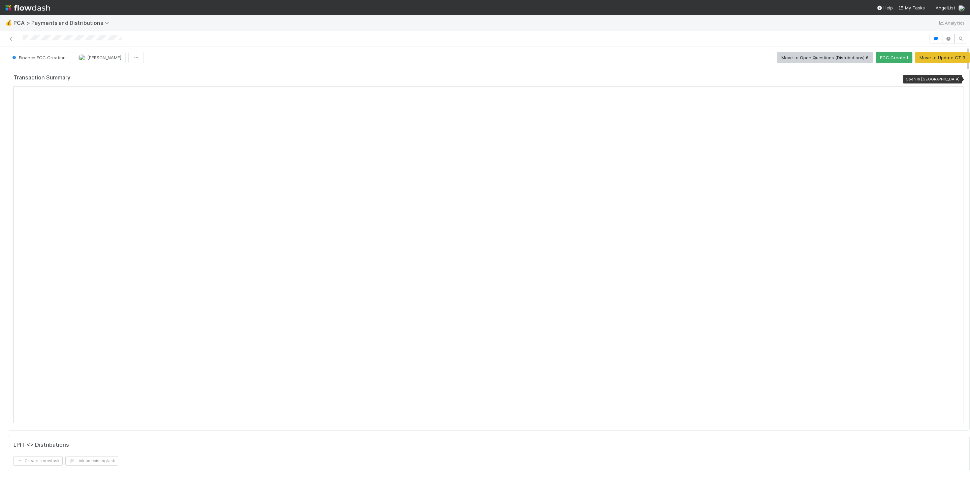
click at [646, 83] on div at bounding box center [960, 79] width 7 height 7
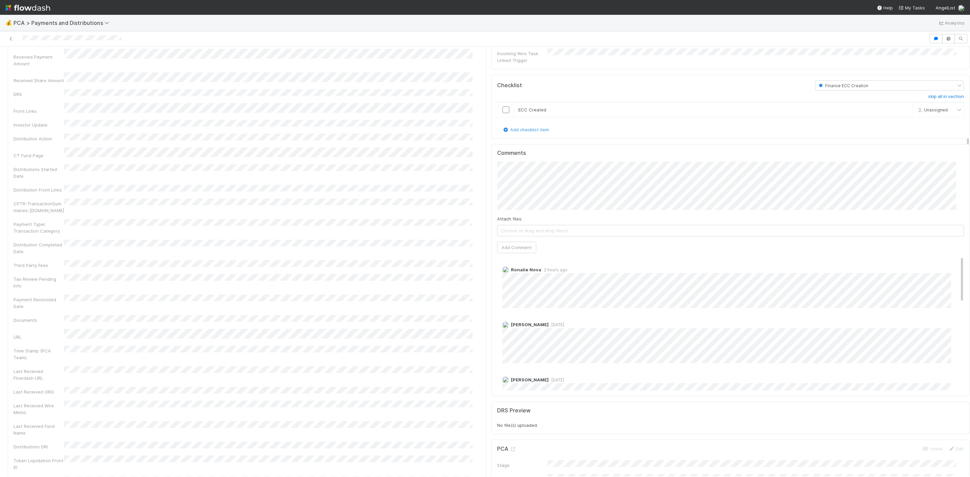
scroll to position [707, 0]
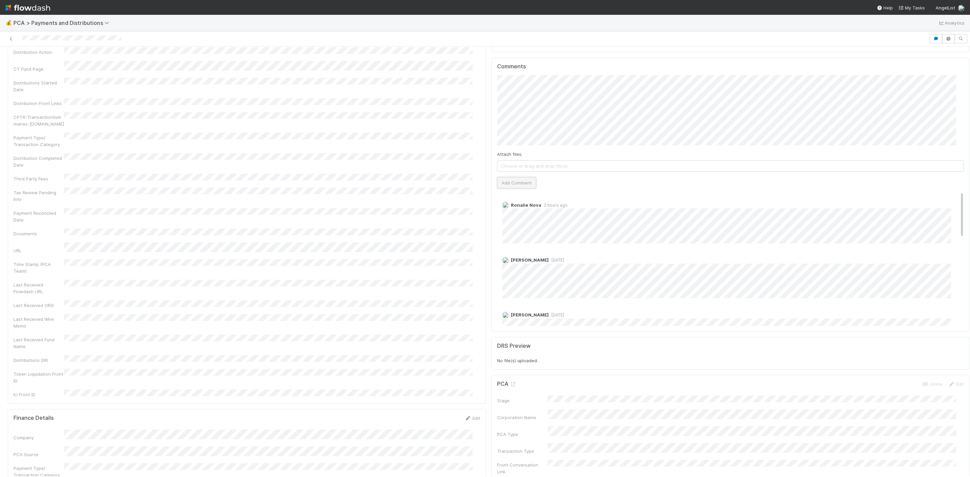
click at [507, 177] on button "Add Comment" at bounding box center [516, 182] width 39 height 11
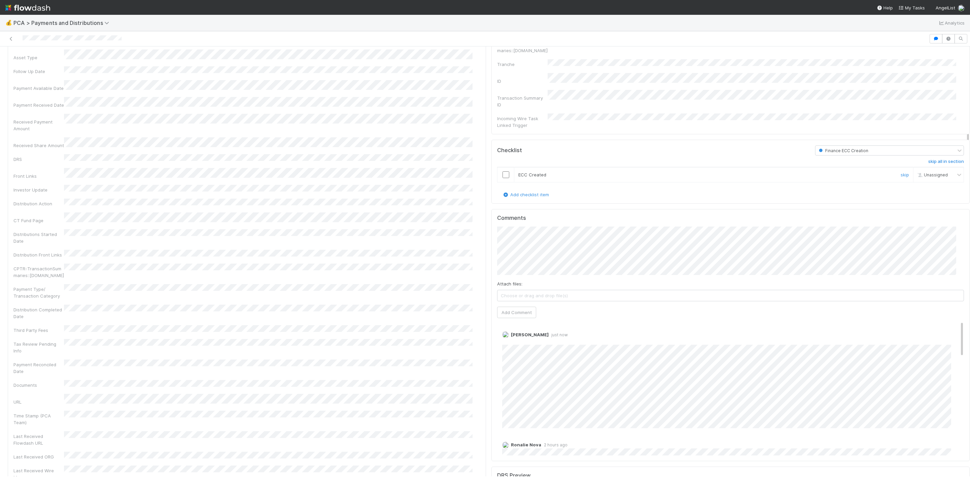
click at [503, 171] on input "checkbox" at bounding box center [506, 174] width 7 height 7
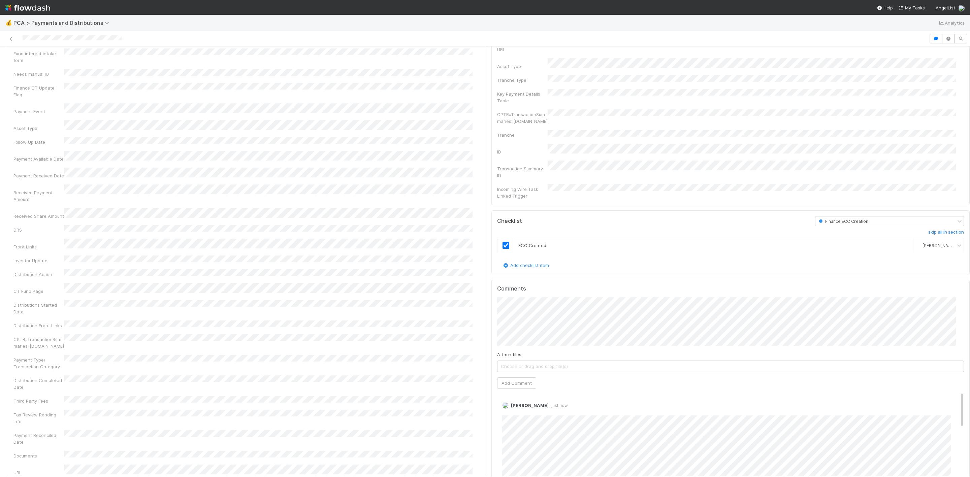
scroll to position [404, 0]
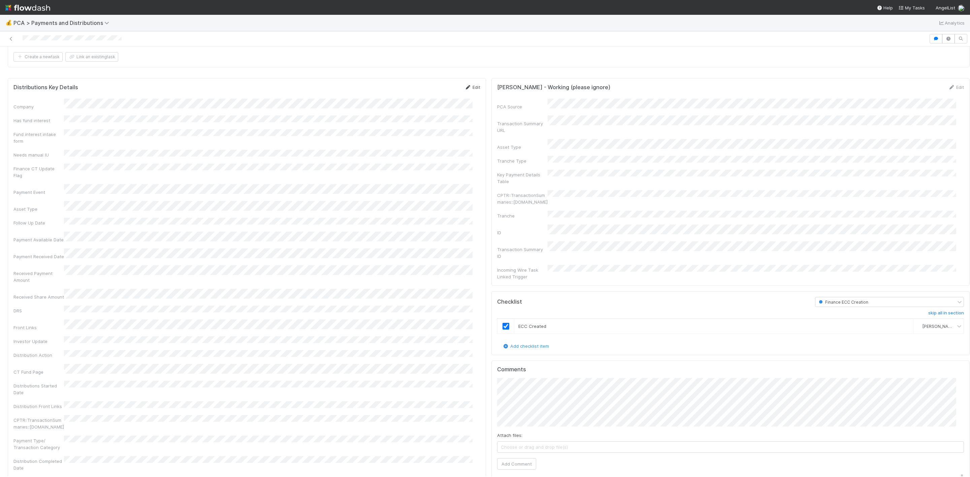
click at [469, 90] on link "Edit" at bounding box center [472, 87] width 16 height 5
click at [443, 93] on button "Save" at bounding box center [444, 89] width 19 height 11
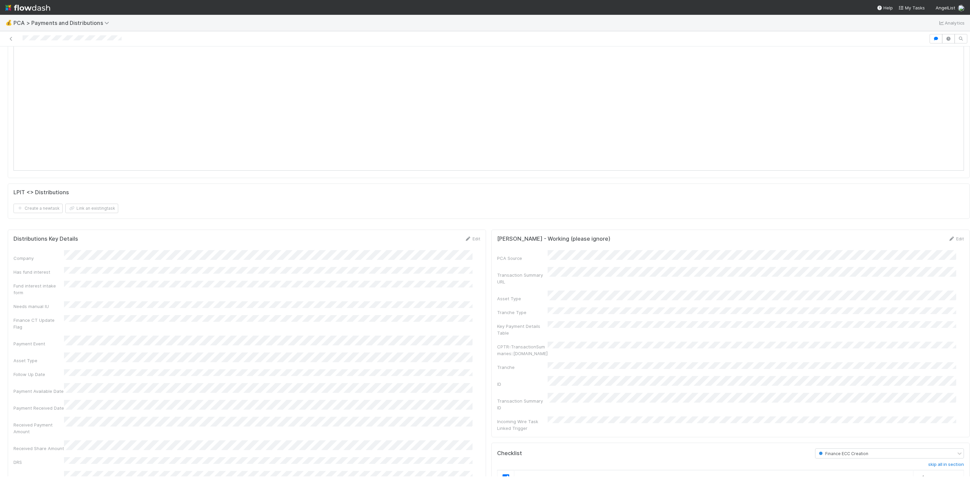
scroll to position [0, 0]
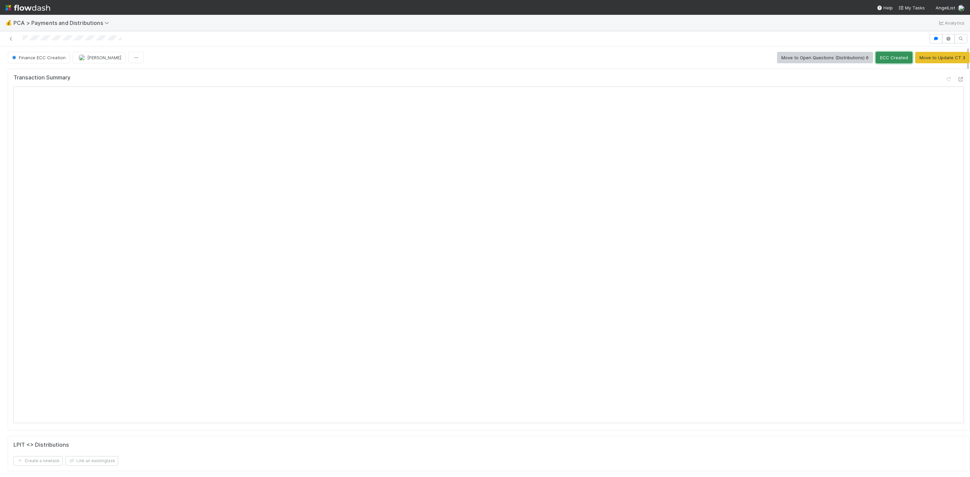
click at [646, 58] on button "ECC Created" at bounding box center [894, 57] width 37 height 11
drag, startPoint x: 910, startPoint y: 6, endPoint x: 911, endPoint y: 10, distance: 3.8
click at [646, 6] on span "My Tasks" at bounding box center [911, 7] width 27 height 5
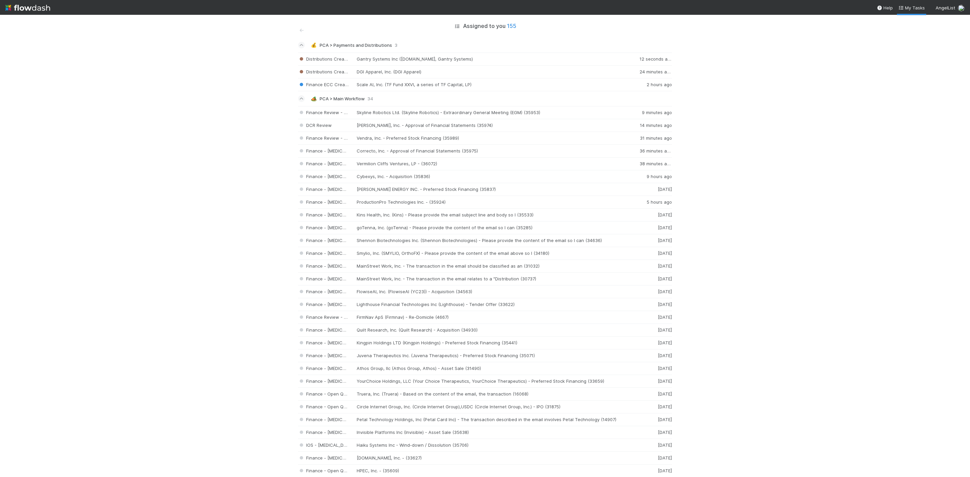
click at [9, 8] on img at bounding box center [27, 7] width 45 height 11
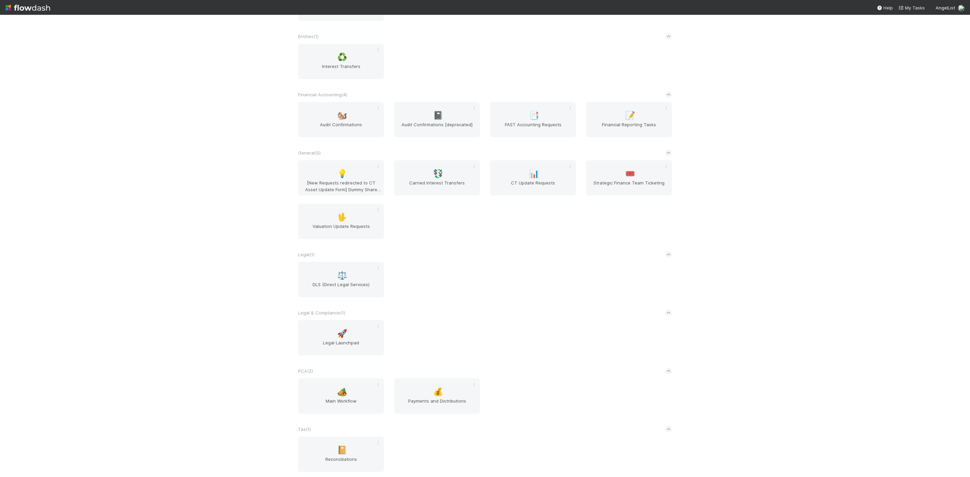
scroll to position [259, 0]
click at [345, 306] on div "🏕️ Main Workflow" at bounding box center [341, 393] width 86 height 35
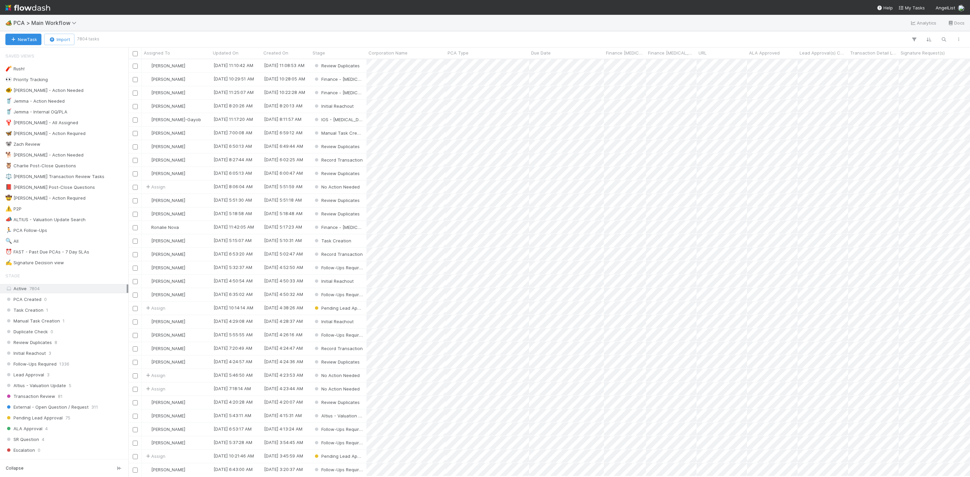
scroll to position [410, 834]
click at [75, 256] on div "⏰ FAST - Past Due PCAs - 7 Day SLAs" at bounding box center [47, 252] width 84 height 8
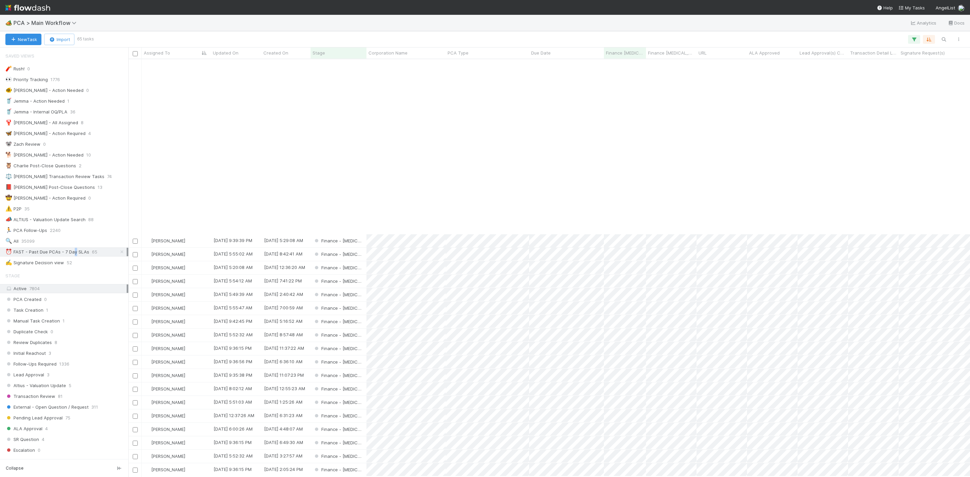
click at [195, 116] on div "Janice Garcia 8/14/25, 9:39:39 PM 8/6/25, 5:29:08 AM Finance - ICU 0 0 0 Janice…" at bounding box center [549, 267] width 842 height 417
click at [196, 261] on div "[PERSON_NAME]" at bounding box center [176, 267] width 69 height 13
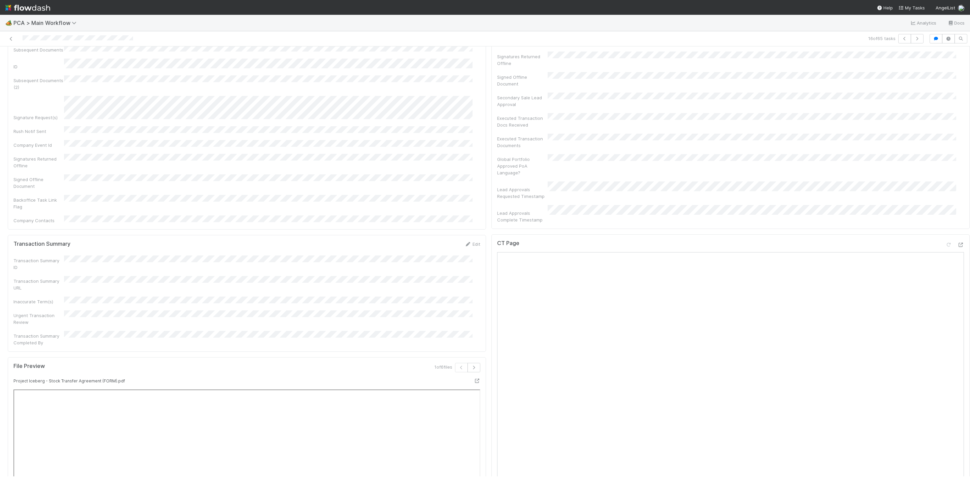
scroll to position [455, 0]
click at [646, 239] on icon at bounding box center [960, 241] width 7 height 4
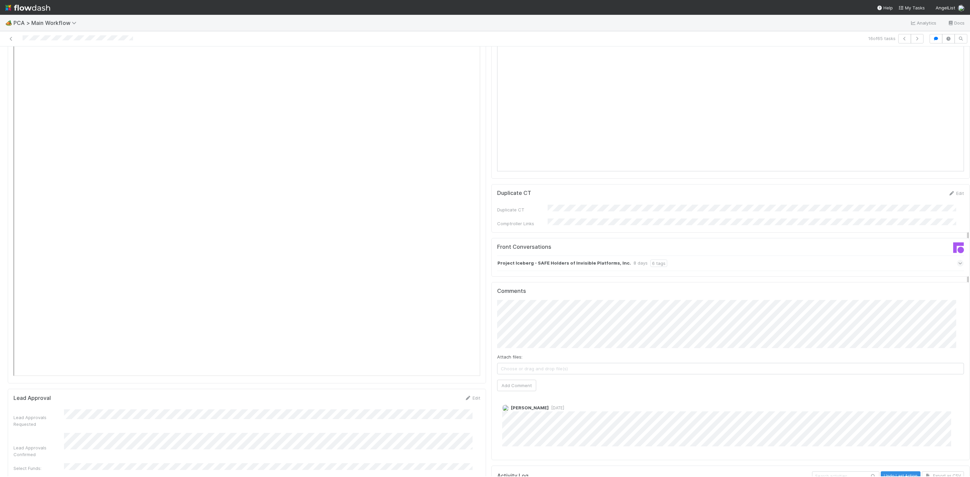
scroll to position [859, 0]
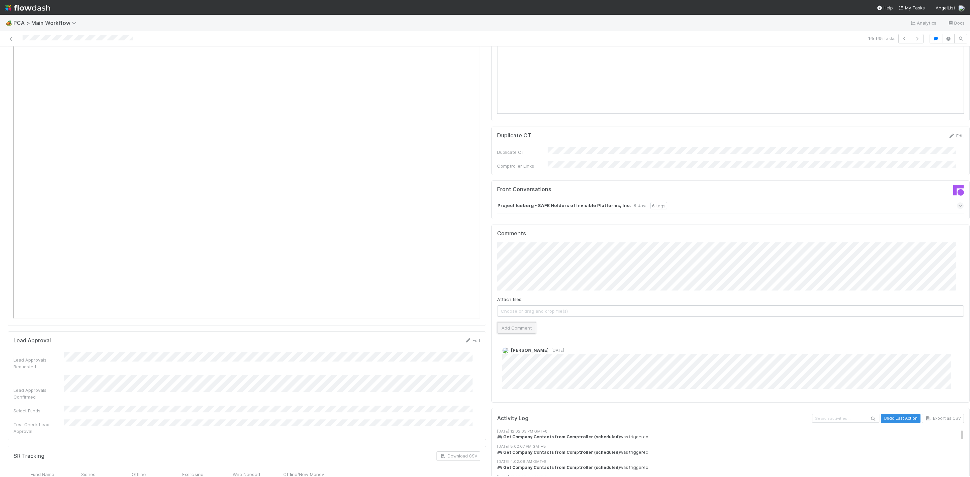
click at [500, 306] on button "Add Comment" at bounding box center [516, 327] width 39 height 11
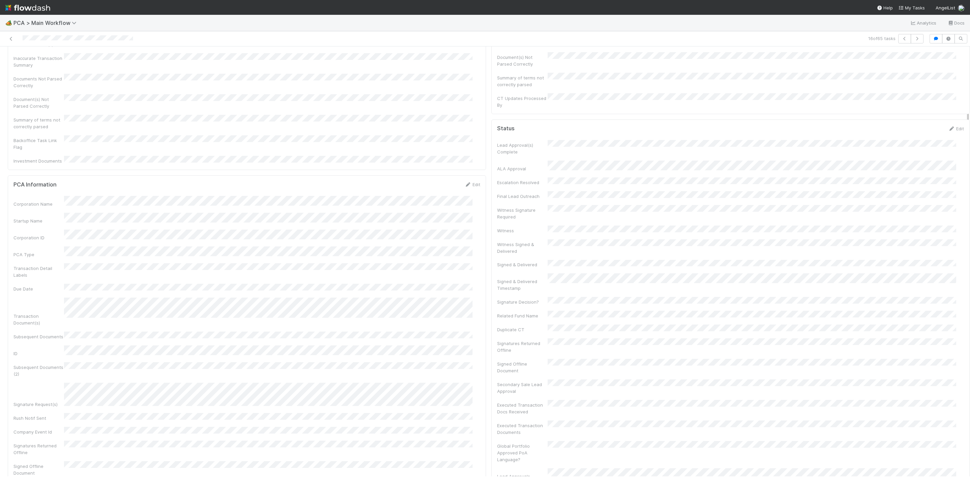
scroll to position [0, 0]
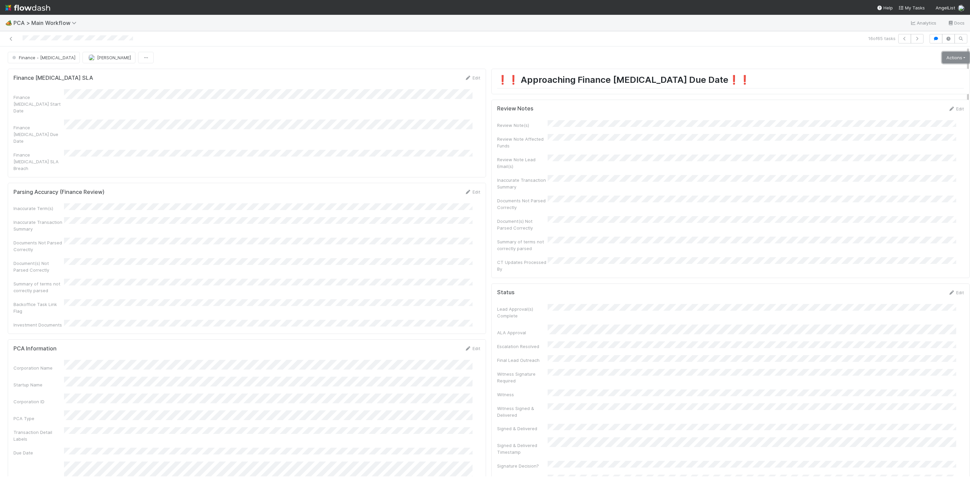
click at [646, 63] on link "Actions" at bounding box center [956, 57] width 28 height 11
click at [646, 82] on button "Move to Post-Close Question" at bounding box center [917, 81] width 109 height 9
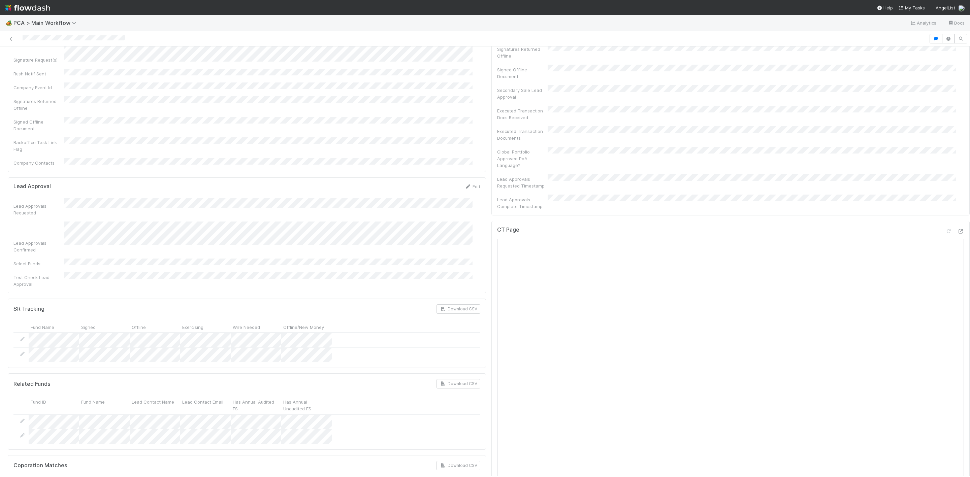
scroll to position [253, 0]
click at [957, 215] on icon at bounding box center [960, 217] width 7 height 4
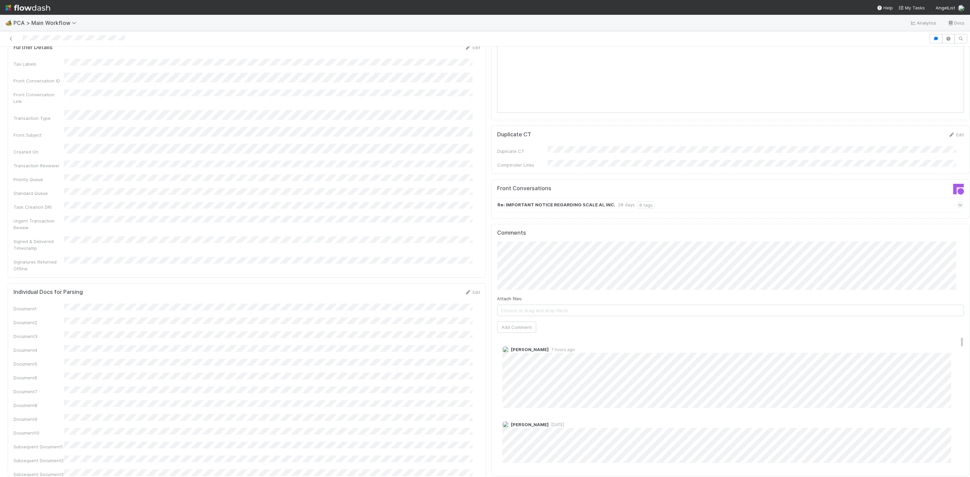
scroll to position [808, 0]
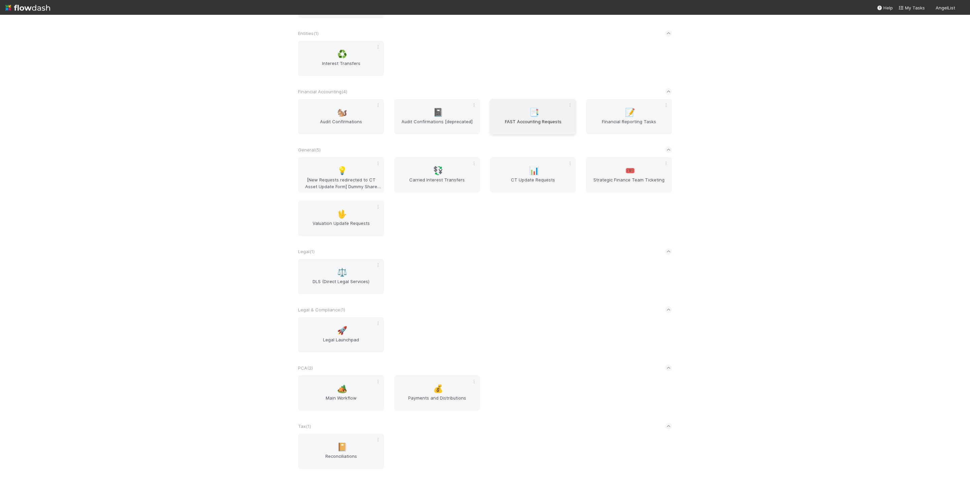
scroll to position [259, 0]
click at [323, 405] on span "Main Workflow" at bounding box center [341, 401] width 80 height 13
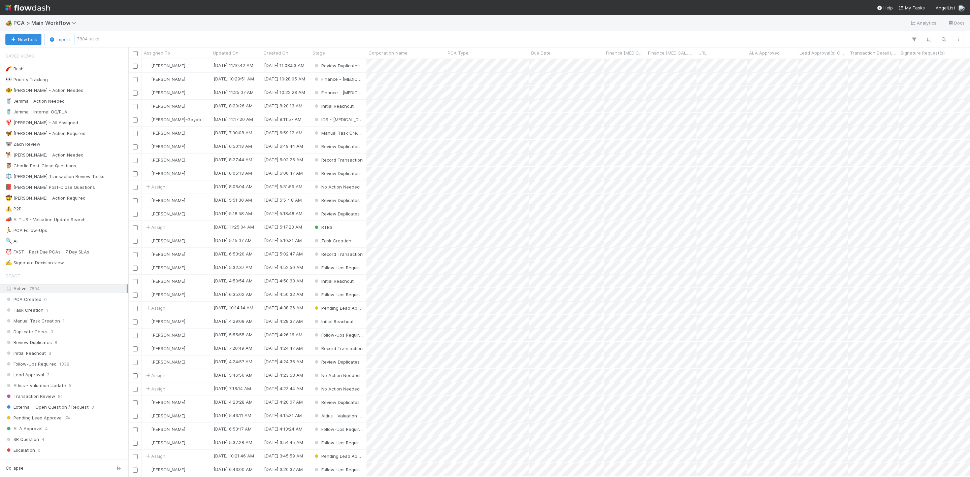
scroll to position [410, 834]
click at [34, 246] on span "35099" at bounding box center [27, 241] width 13 height 8
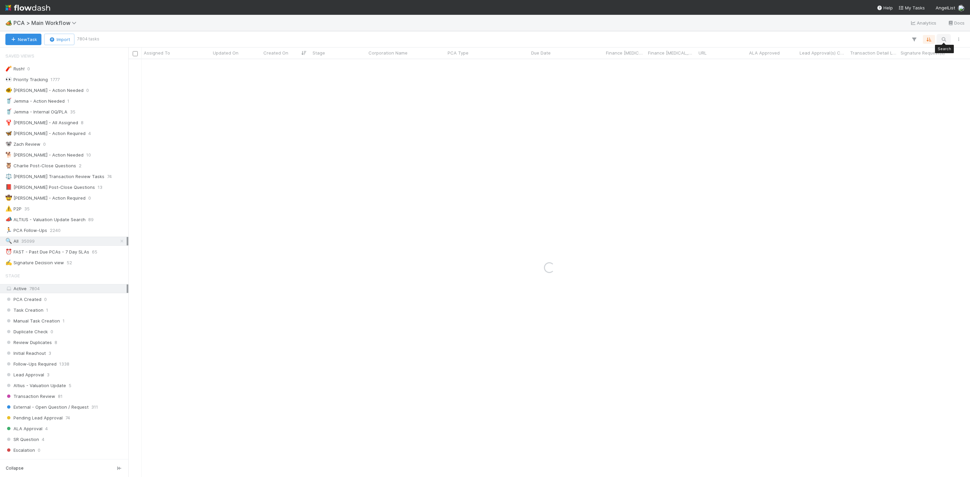
click at [947, 36] on icon "button" at bounding box center [943, 39] width 7 height 6
click at [877, 27] on input "GI Apparel" at bounding box center [908, 28] width 67 height 8
type input "DGI Apparel"
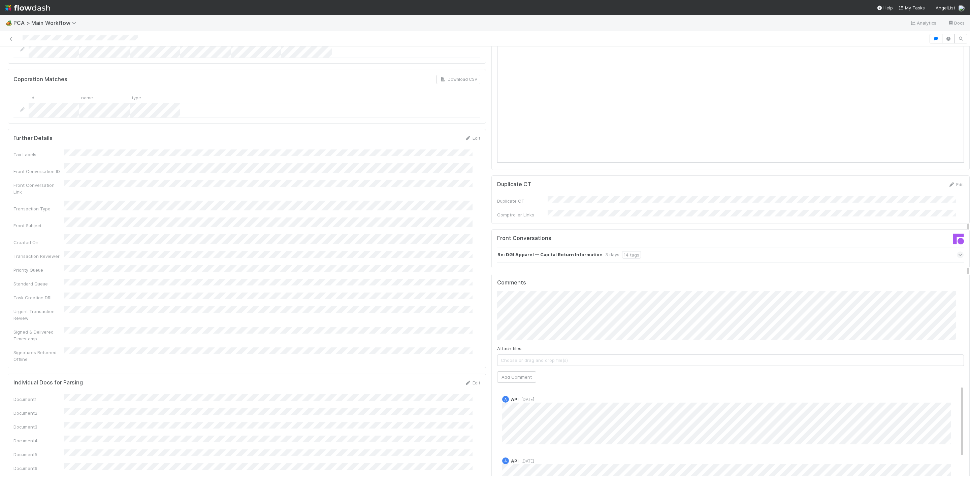
scroll to position [657, 0]
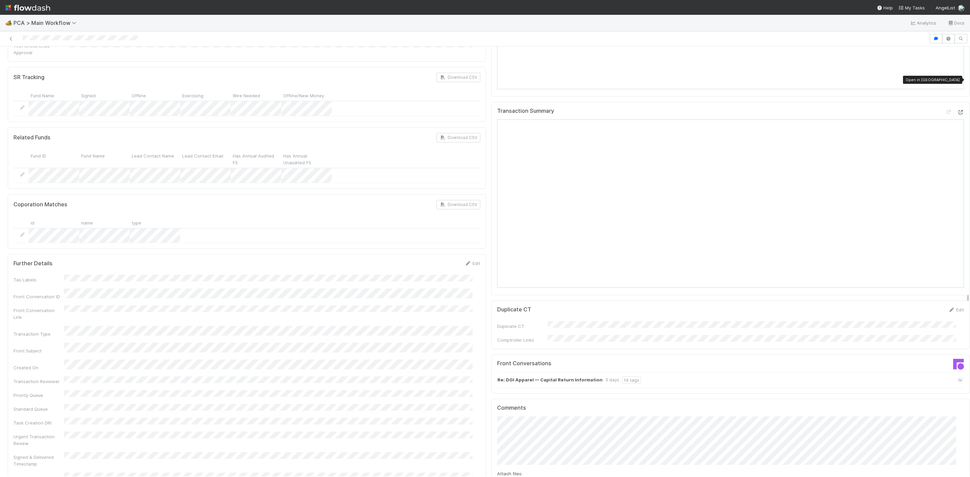
click at [957, 110] on icon at bounding box center [960, 112] width 7 height 4
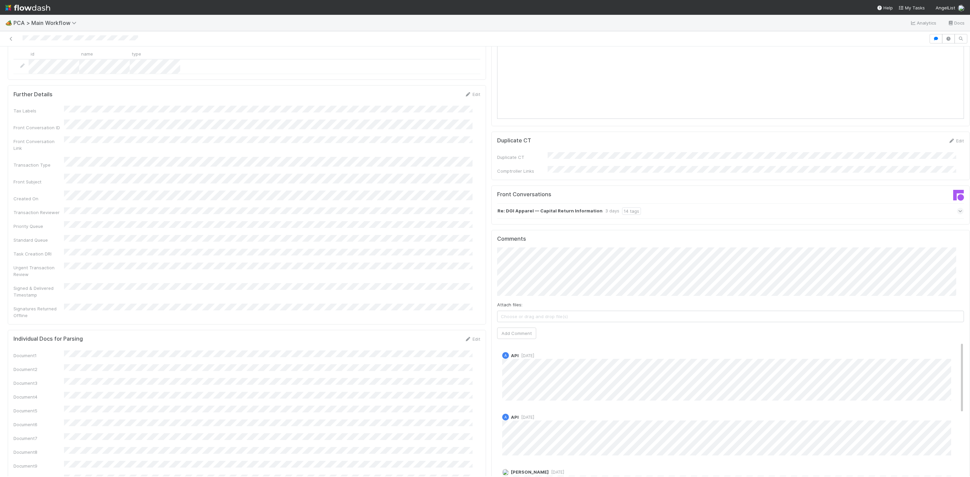
scroll to position [808, 0]
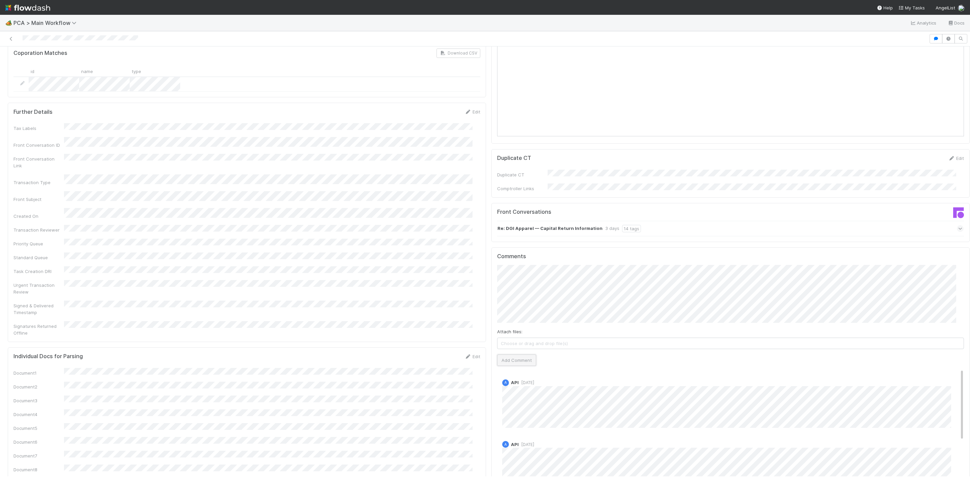
click at [506, 355] on button "Add Comment" at bounding box center [516, 360] width 39 height 11
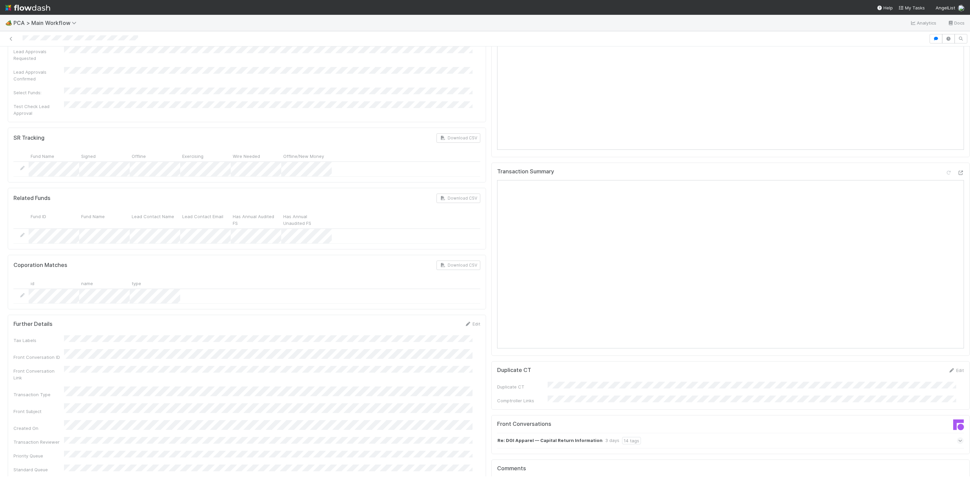
scroll to position [556, 0]
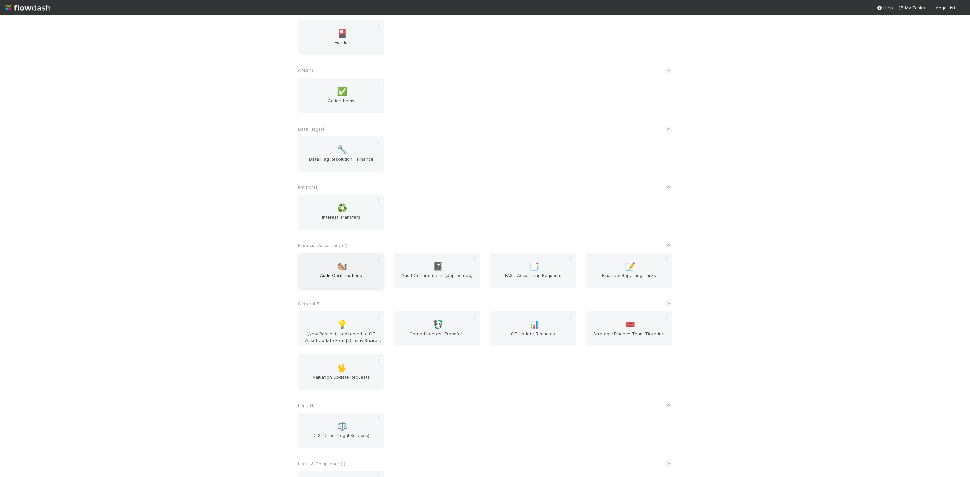
scroll to position [202, 0]
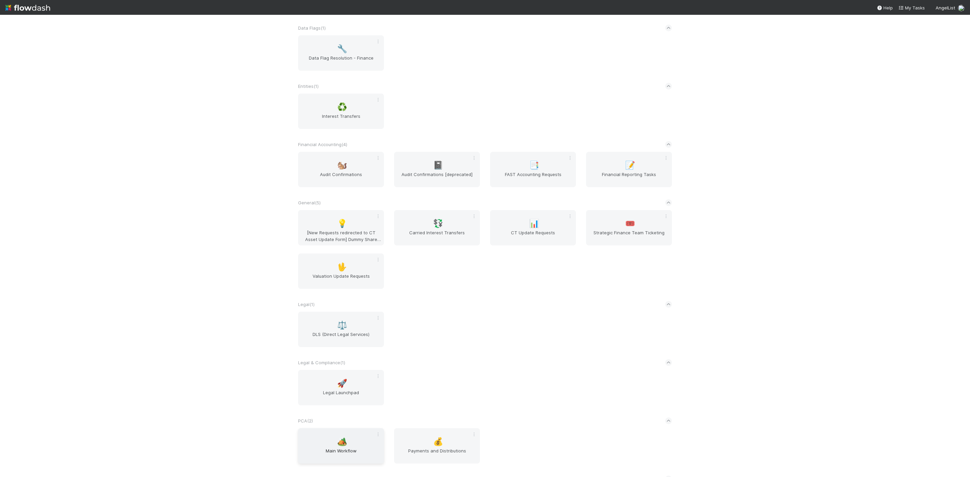
click at [320, 453] on span "Main Workflow" at bounding box center [341, 454] width 80 height 13
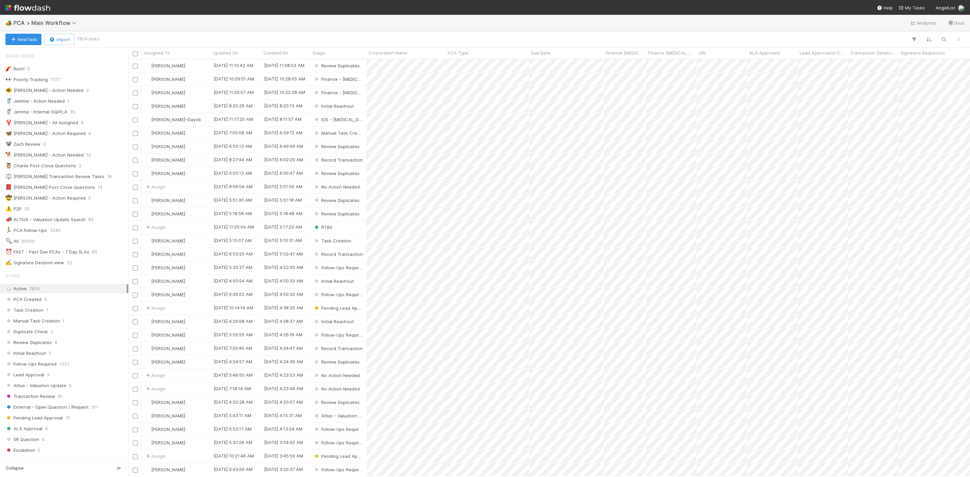
scroll to position [8, 8]
click at [941, 42] on button "button" at bounding box center [944, 39] width 12 height 9
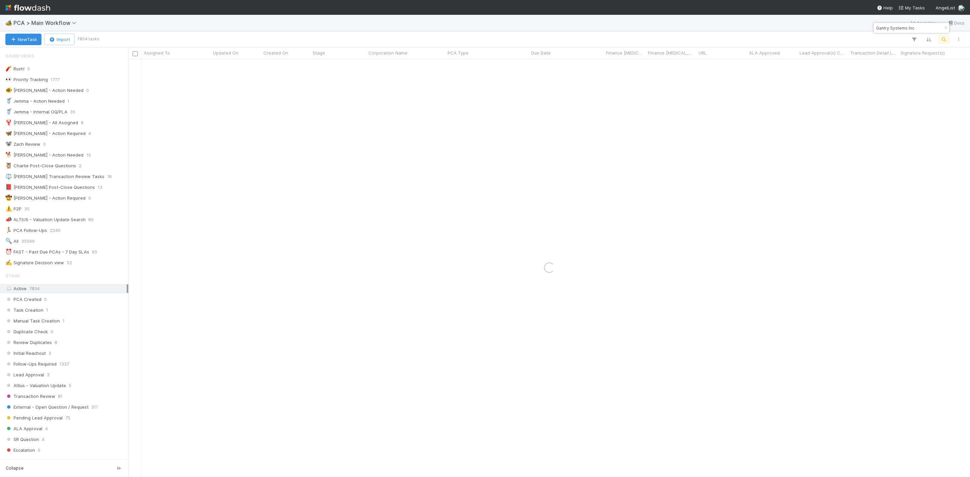
type input "Gantry Systems Inc"
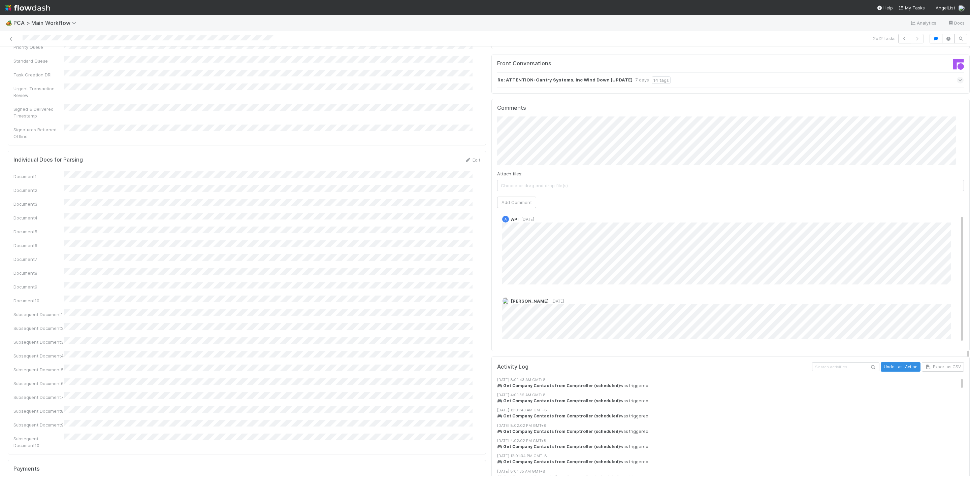
scroll to position [7, 0]
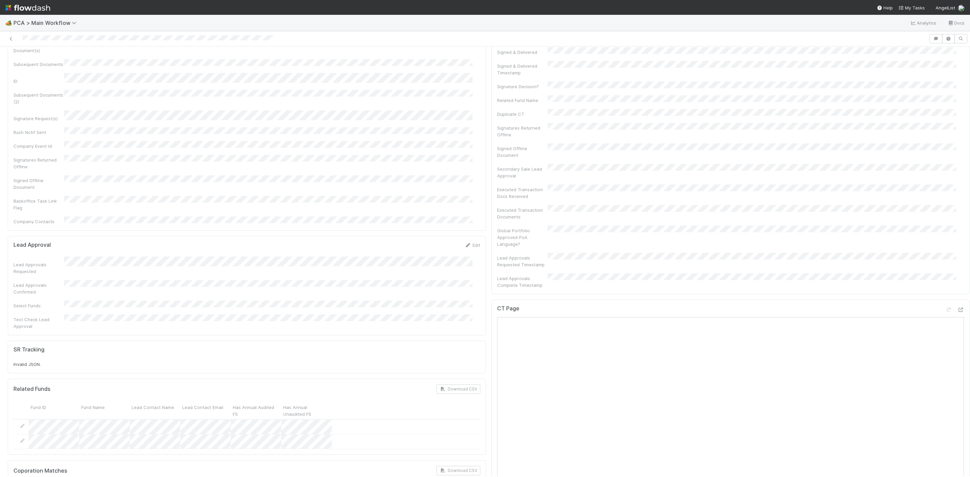
scroll to position [303, 0]
click at [957, 164] on icon at bounding box center [960, 166] width 7 height 4
click at [10, 37] on icon at bounding box center [11, 39] width 7 height 4
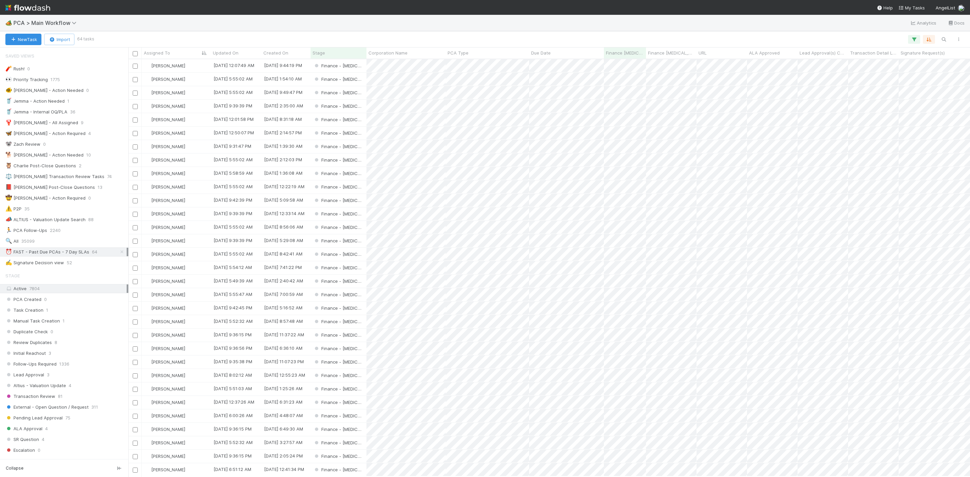
scroll to position [410, 834]
click at [197, 257] on div "[PERSON_NAME]" at bounding box center [176, 254] width 69 height 13
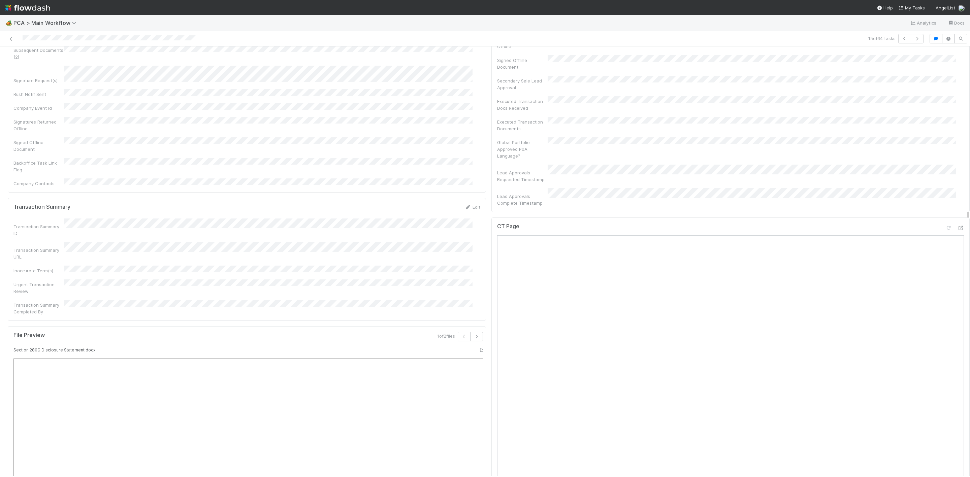
scroll to position [505, 0]
click at [957, 189] on icon at bounding box center [960, 191] width 7 height 4
